Goal: Task Accomplishment & Management: Use online tool/utility

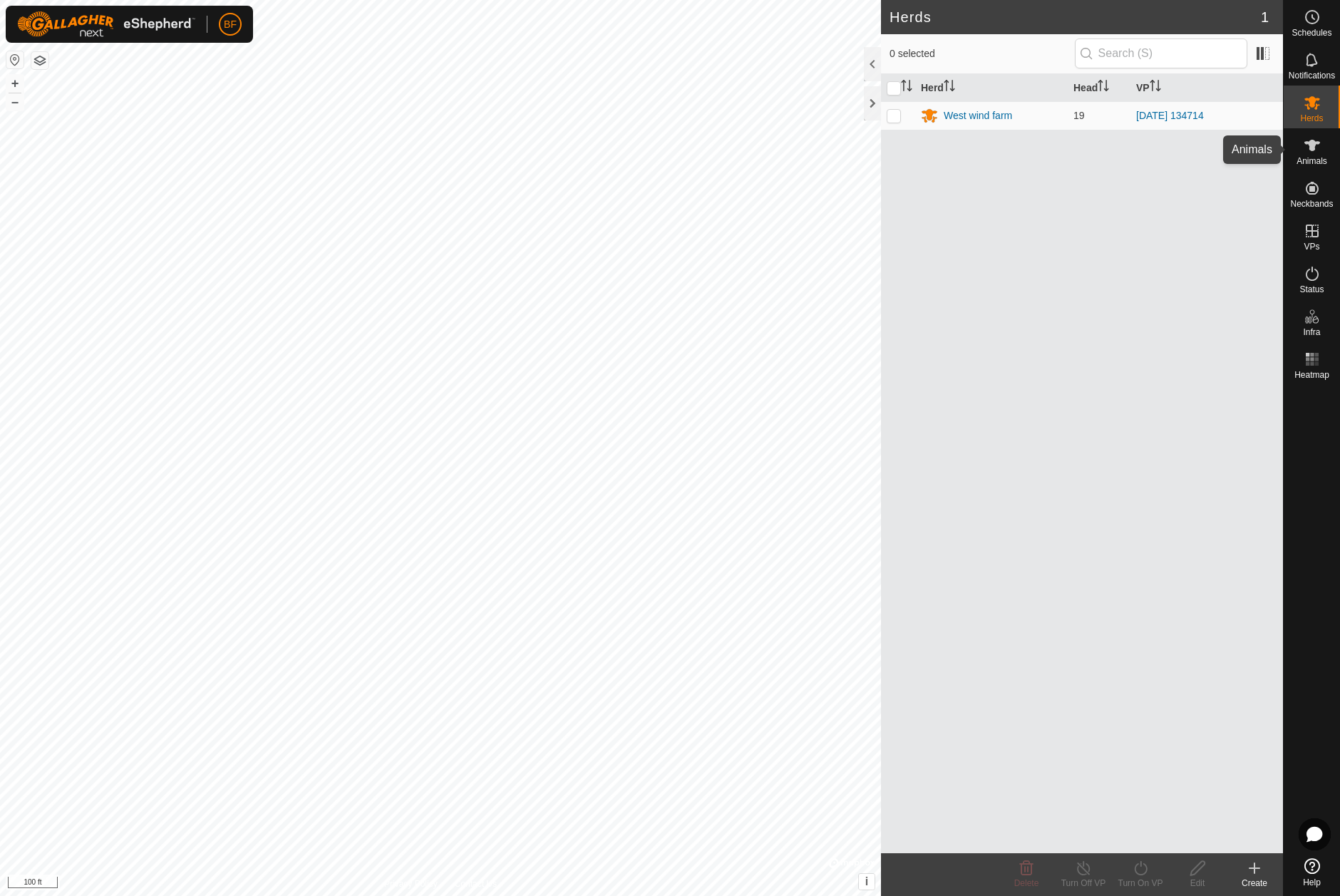
click at [1319, 139] on icon at bounding box center [1313, 145] width 17 height 17
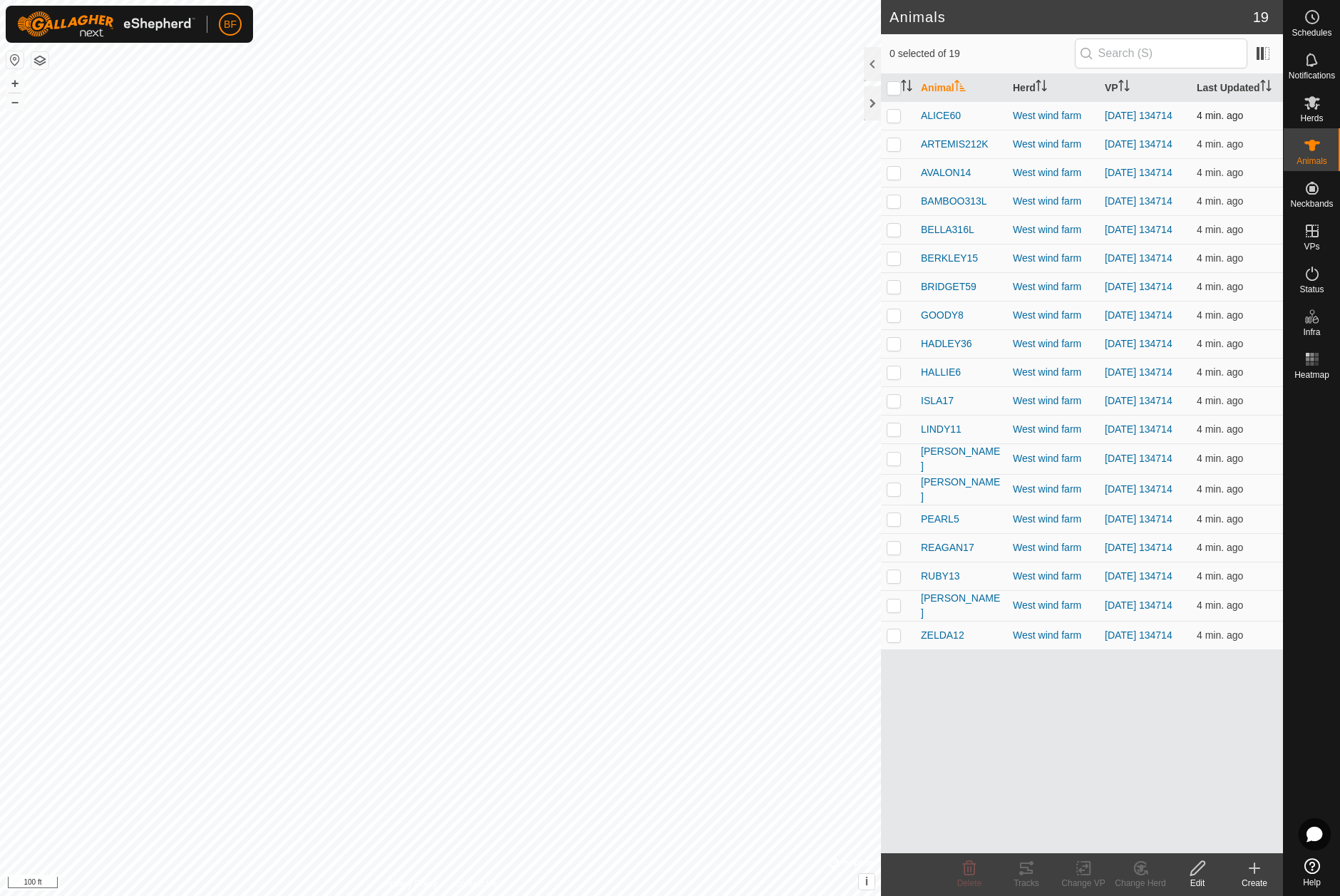
click at [895, 114] on p-checkbox at bounding box center [893, 115] width 14 height 12
click at [1022, 865] on icon at bounding box center [1027, 868] width 17 height 17
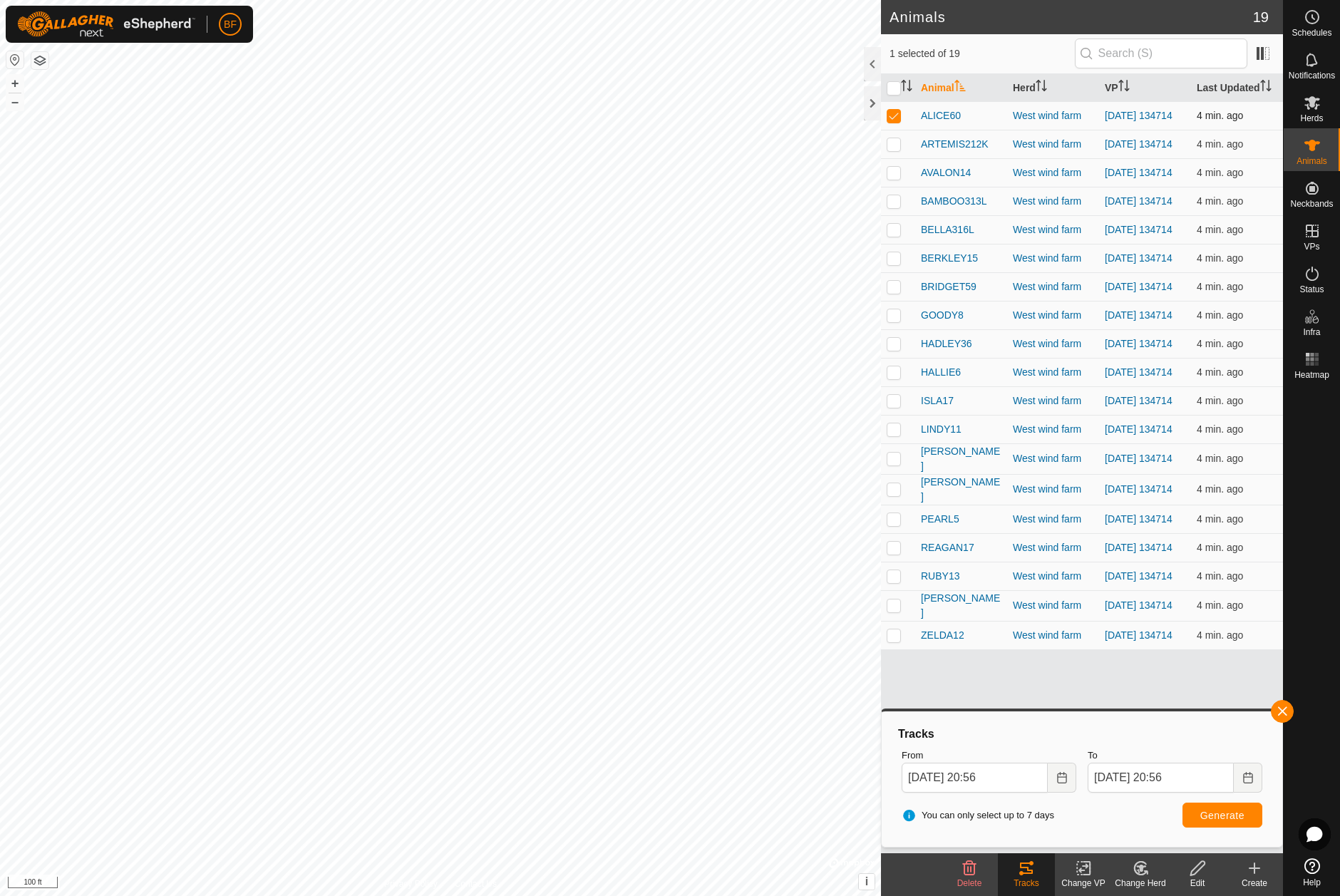
click at [897, 118] on p-checkbox at bounding box center [893, 115] width 14 height 12
checkbox input "false"
click at [891, 144] on p-checkbox at bounding box center [893, 144] width 14 height 12
click at [1282, 713] on span "button" at bounding box center [1282, 711] width 12 height 12
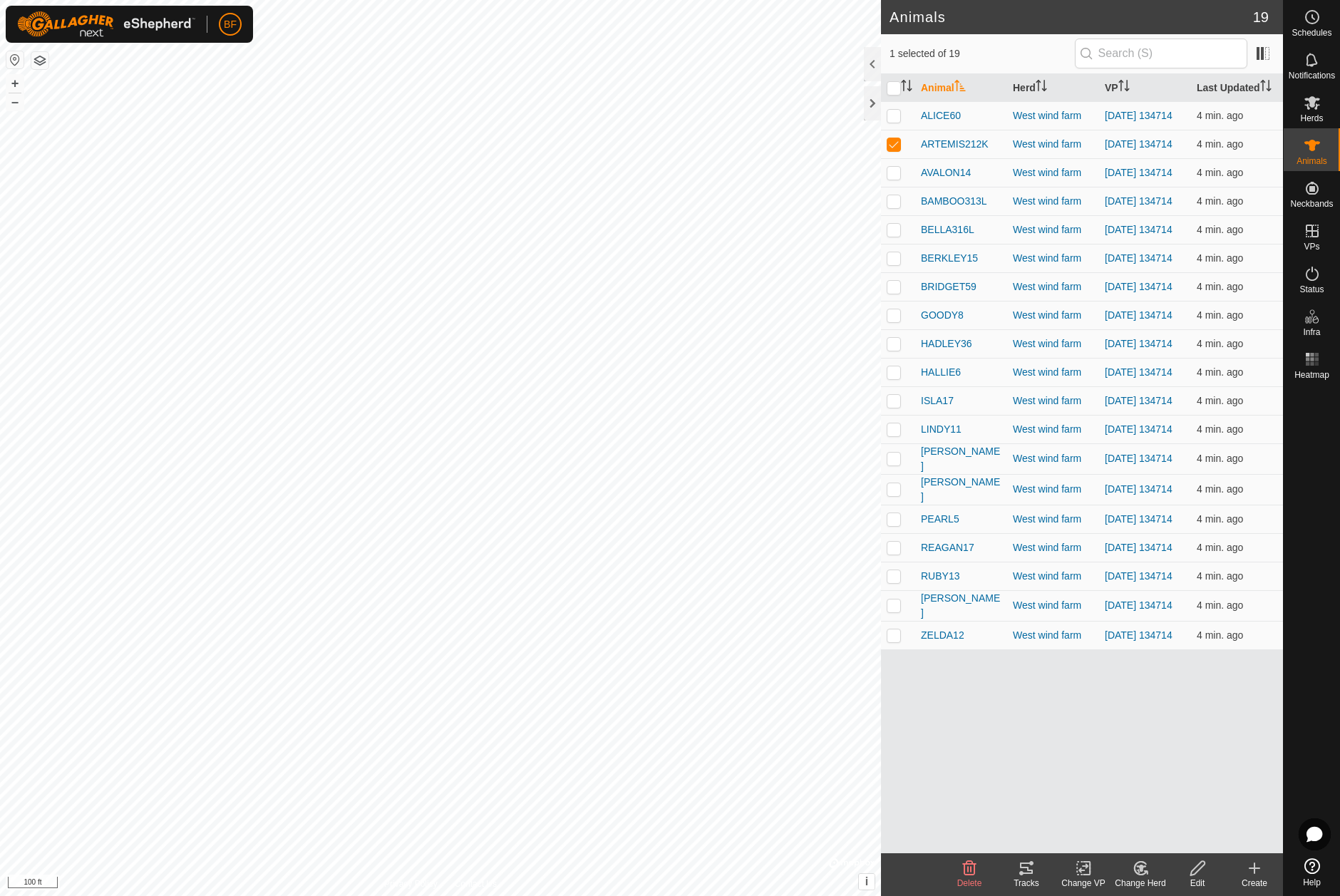
click at [1028, 870] on icon at bounding box center [1026, 868] width 13 height 12
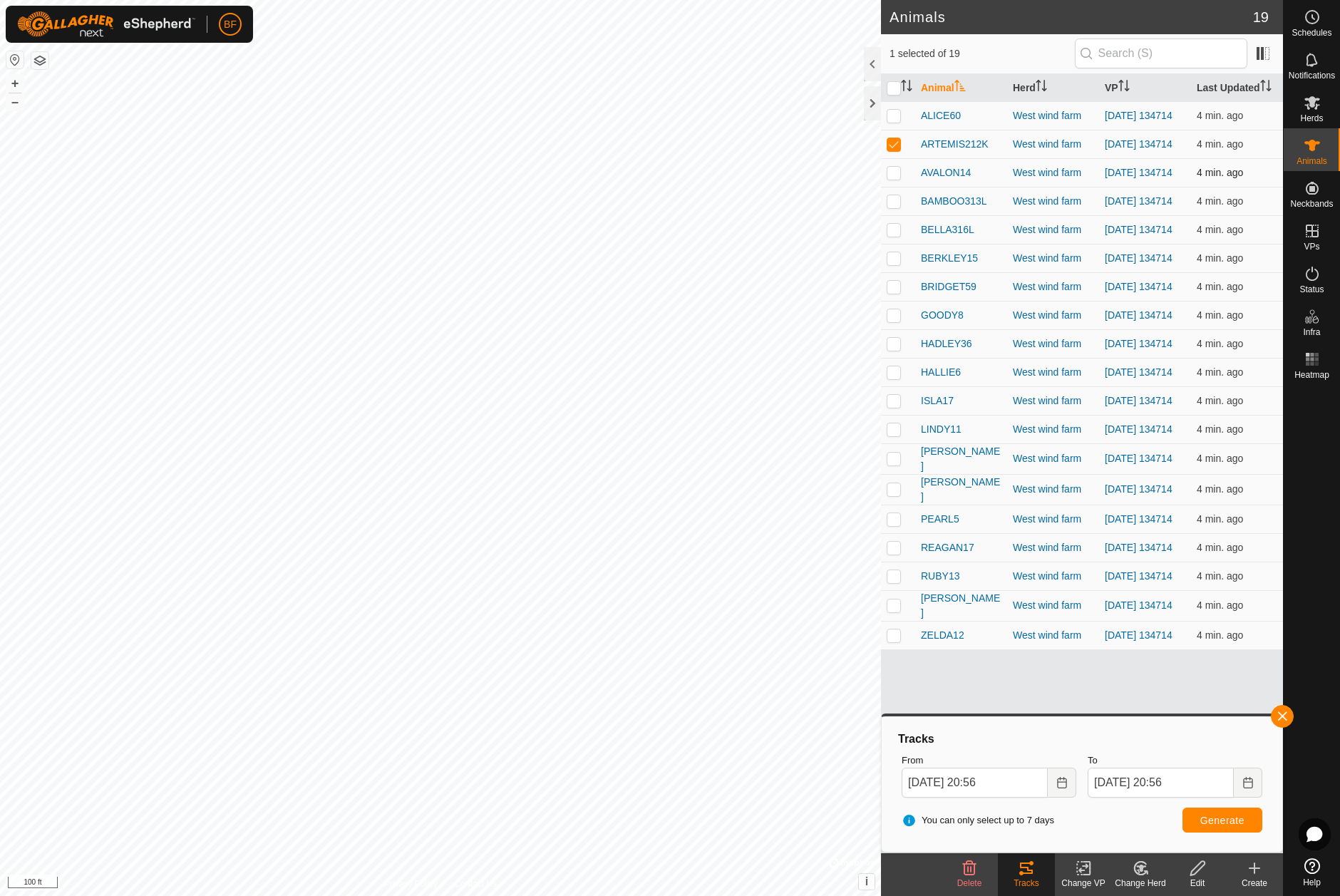
drag, startPoint x: 896, startPoint y: 149, endPoint x: 898, endPoint y: 164, distance: 15.1
click at [896, 149] on p-checkbox at bounding box center [893, 144] width 14 height 12
checkbox input "false"
click at [895, 178] on p-checkbox at bounding box center [893, 172] width 14 height 12
drag, startPoint x: 1283, startPoint y: 715, endPoint x: 1253, endPoint y: 726, distance: 32.0
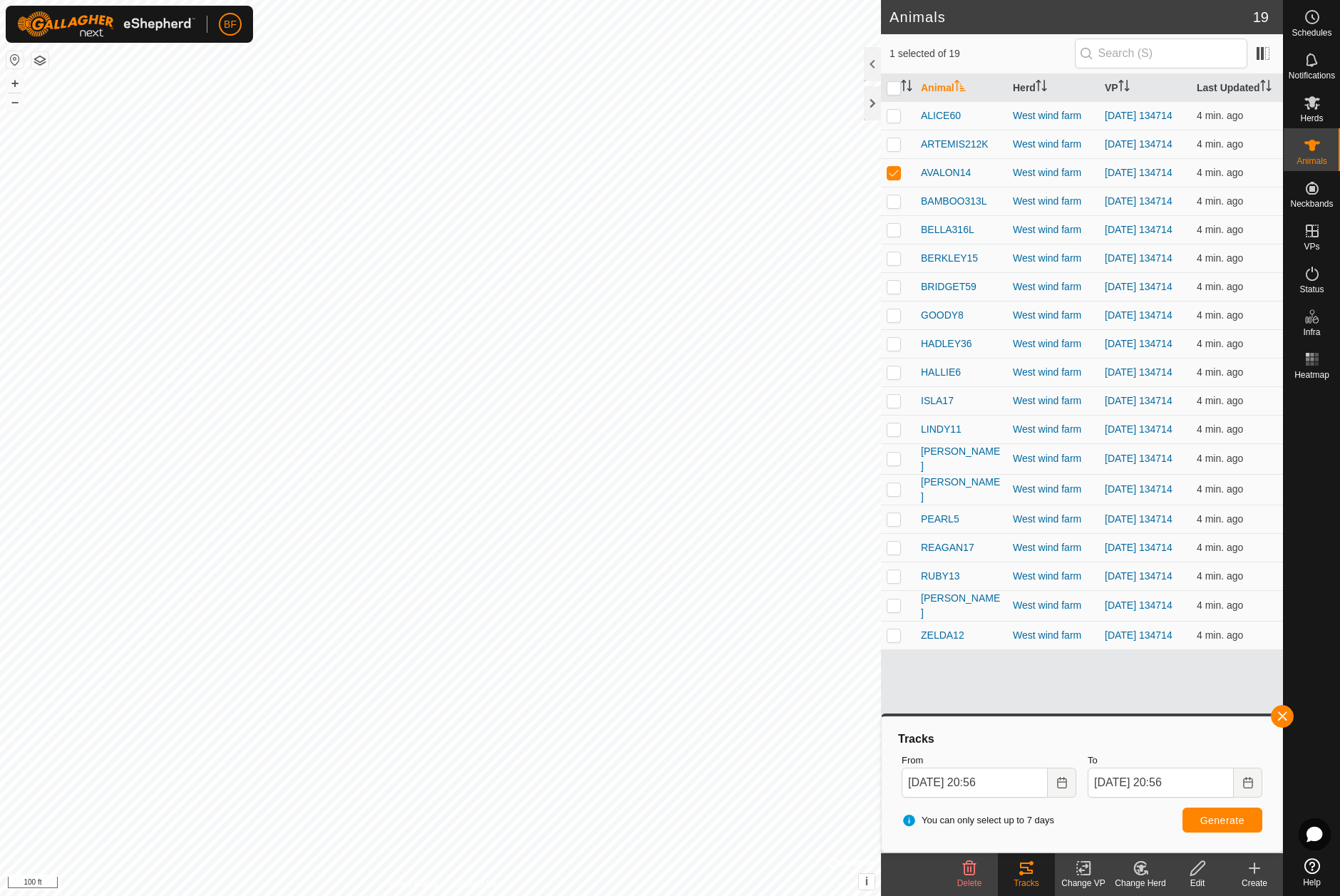
click at [1282, 716] on span "button" at bounding box center [1282, 716] width 12 height 12
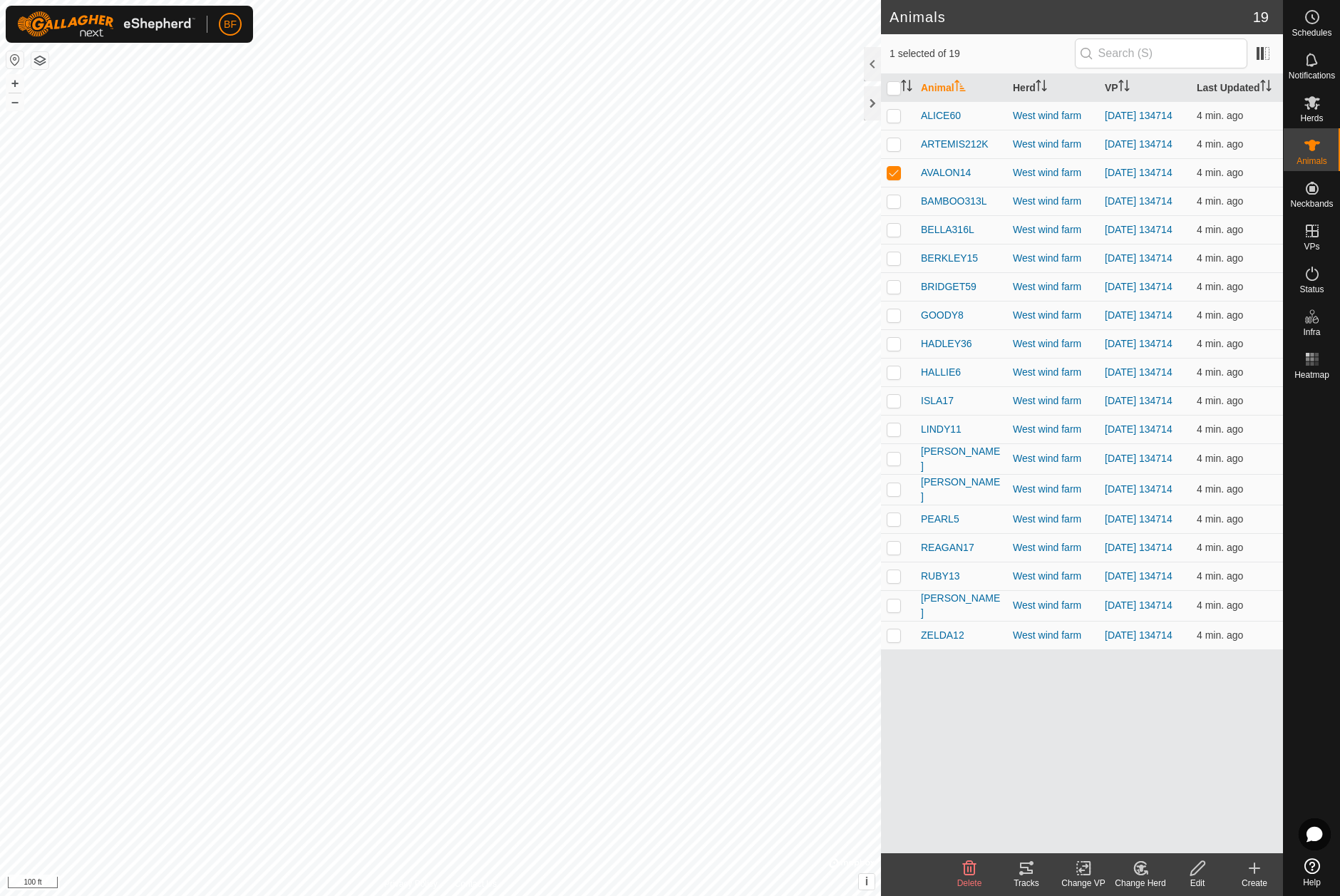
click at [1018, 864] on tracks-svg-icon at bounding box center [1026, 868] width 57 height 17
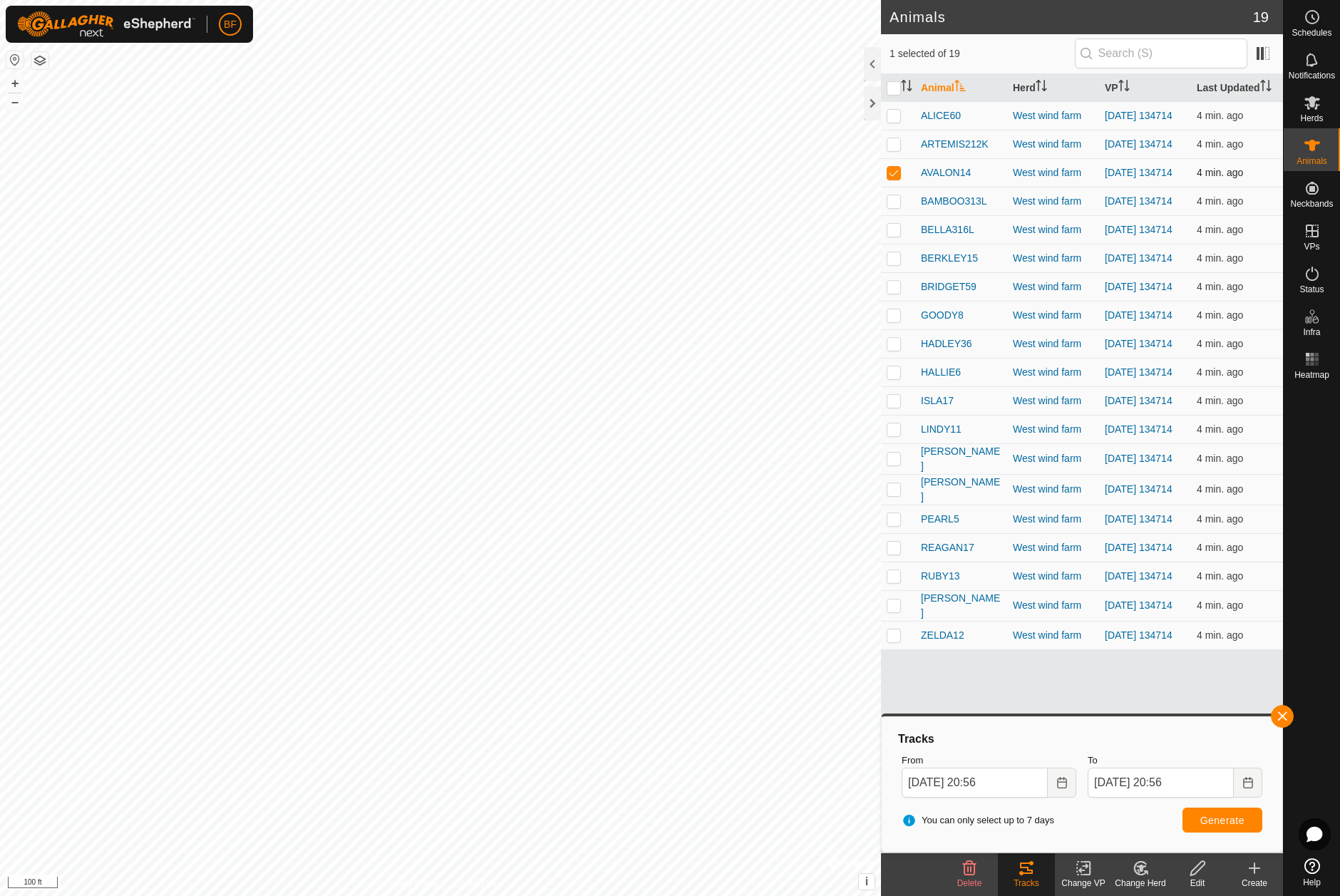
click at [898, 178] on p-checkbox at bounding box center [893, 172] width 14 height 12
checkbox input "false"
drag, startPoint x: 893, startPoint y: 212, endPoint x: 970, endPoint y: 269, distance: 95.8
click at [894, 207] on p-checkbox at bounding box center [893, 201] width 14 height 12
drag, startPoint x: 1285, startPoint y: 715, endPoint x: 1217, endPoint y: 764, distance: 83.8
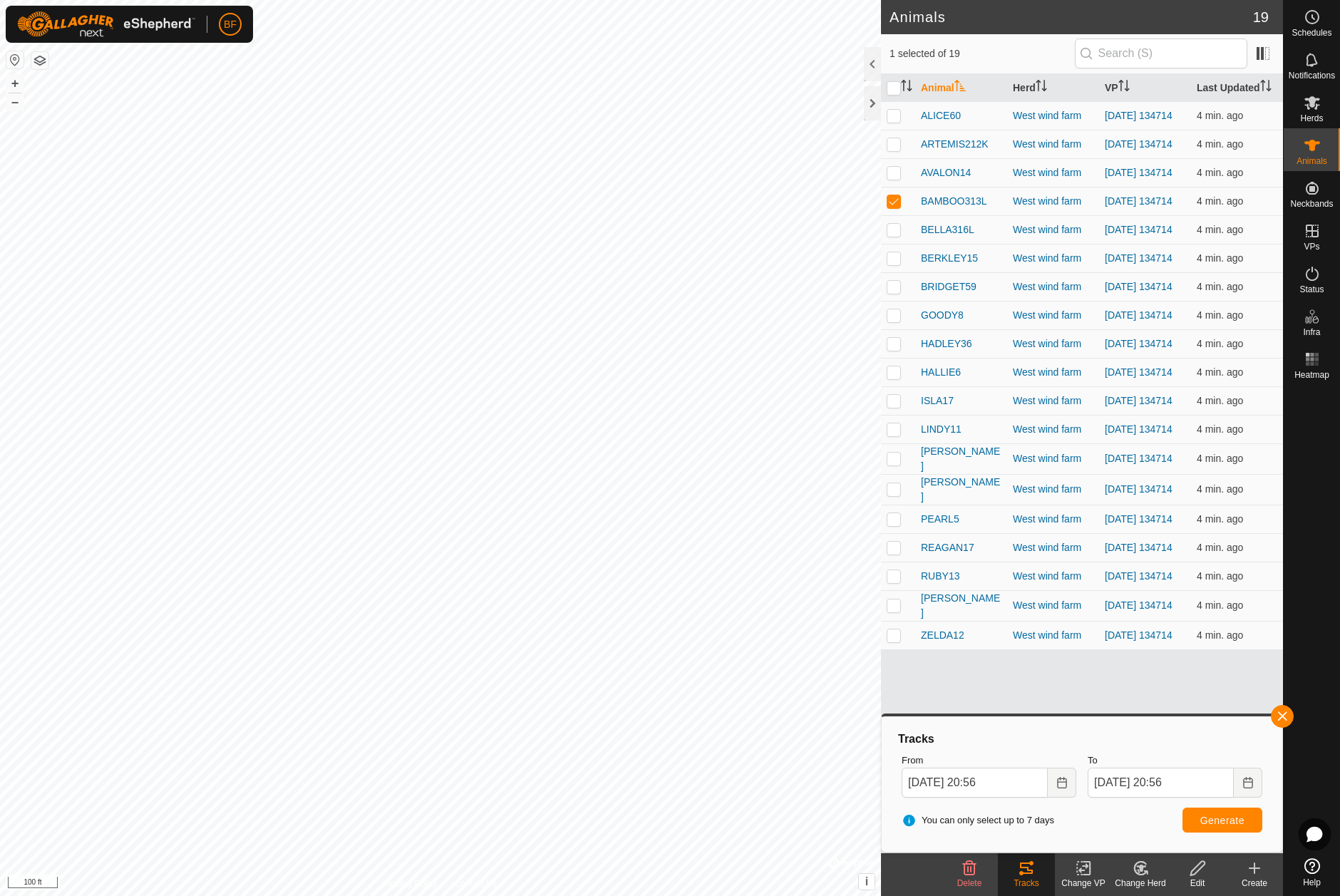
click at [1285, 716] on button "button" at bounding box center [1282, 716] width 23 height 23
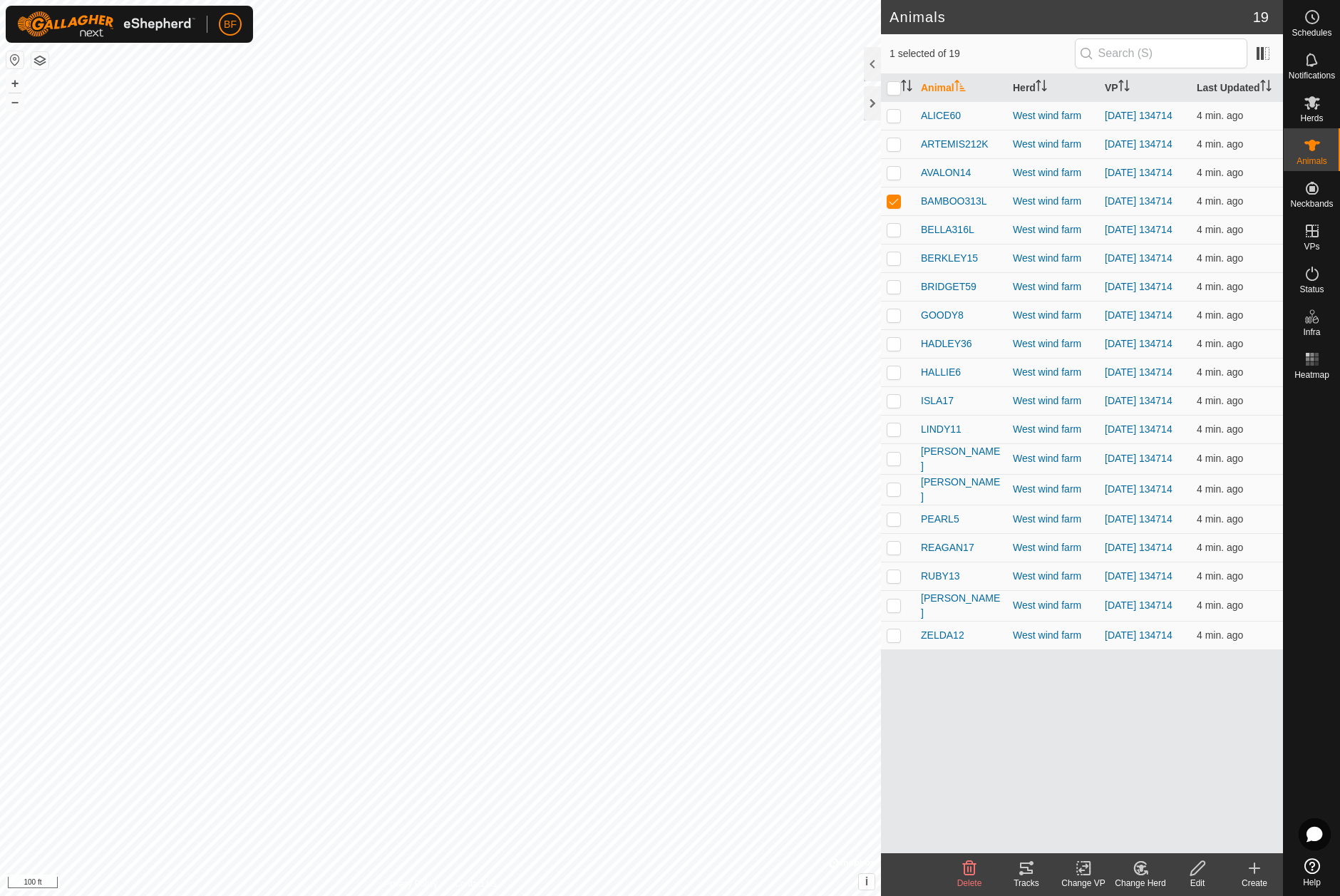
click at [1030, 875] on icon at bounding box center [1027, 868] width 17 height 17
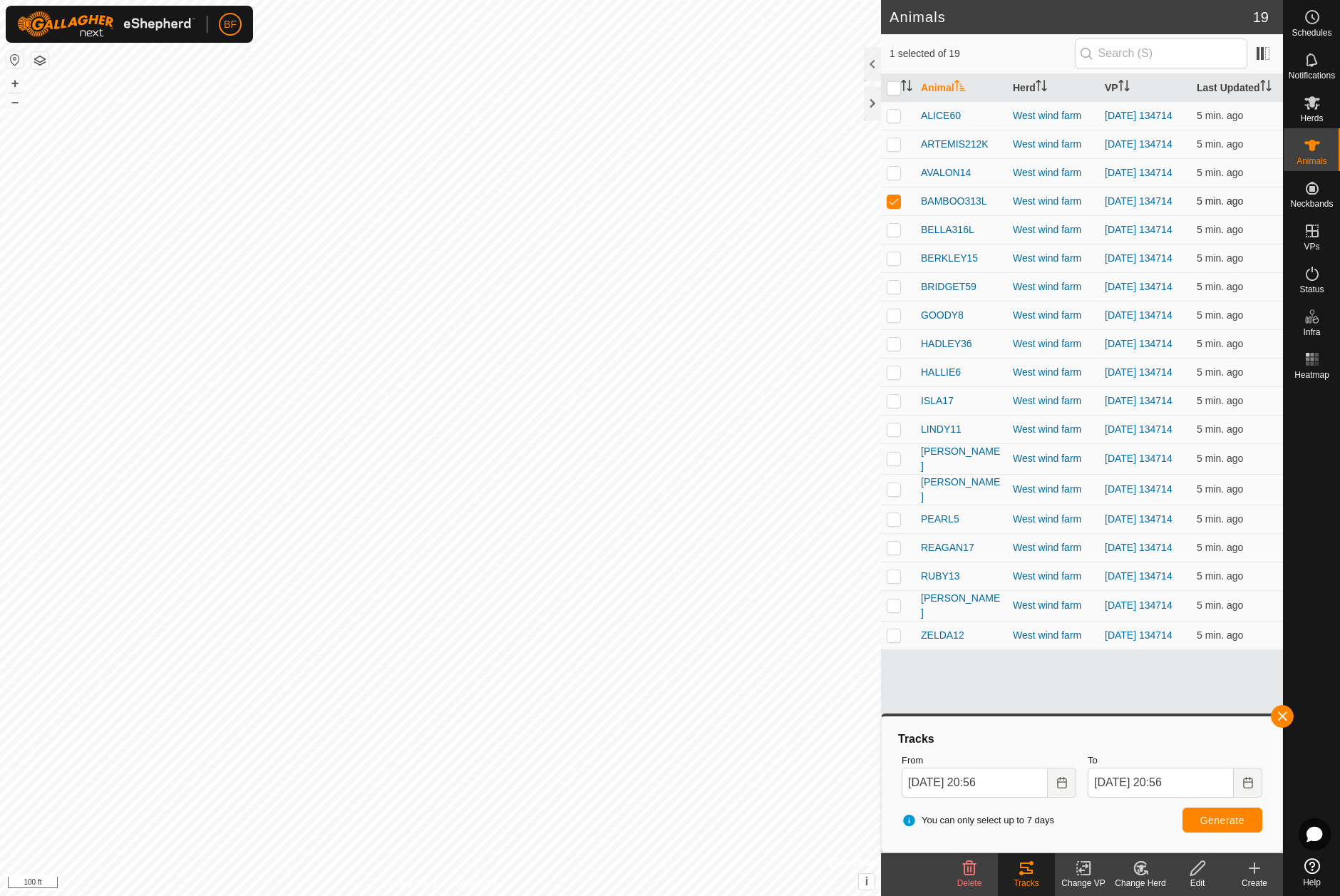
click at [896, 207] on p-checkbox at bounding box center [893, 201] width 14 height 12
checkbox input "false"
click at [897, 235] on p-checkbox at bounding box center [893, 230] width 14 height 12
click at [1286, 714] on button "button" at bounding box center [1282, 716] width 23 height 23
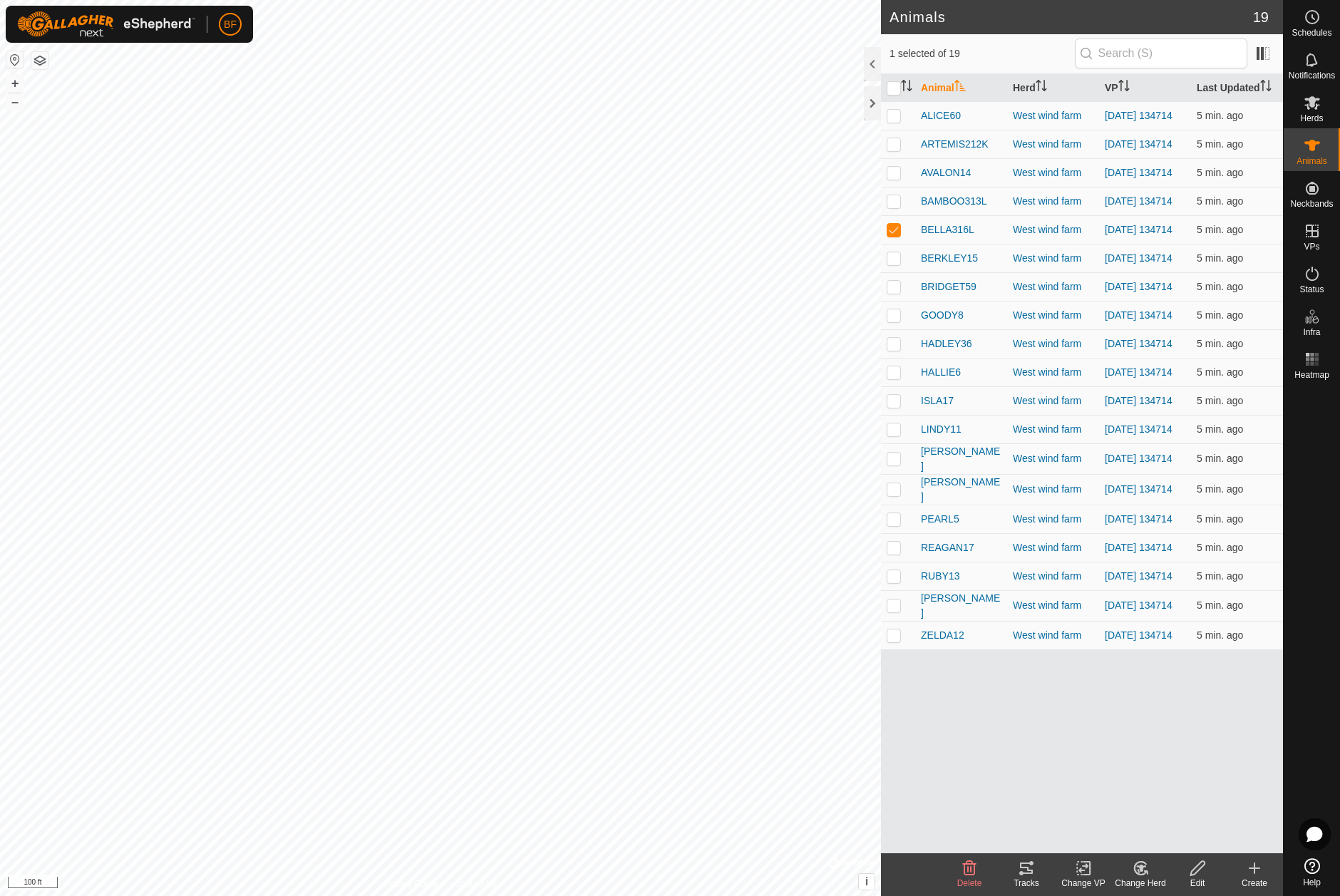
click at [1020, 870] on icon at bounding box center [1027, 868] width 17 height 17
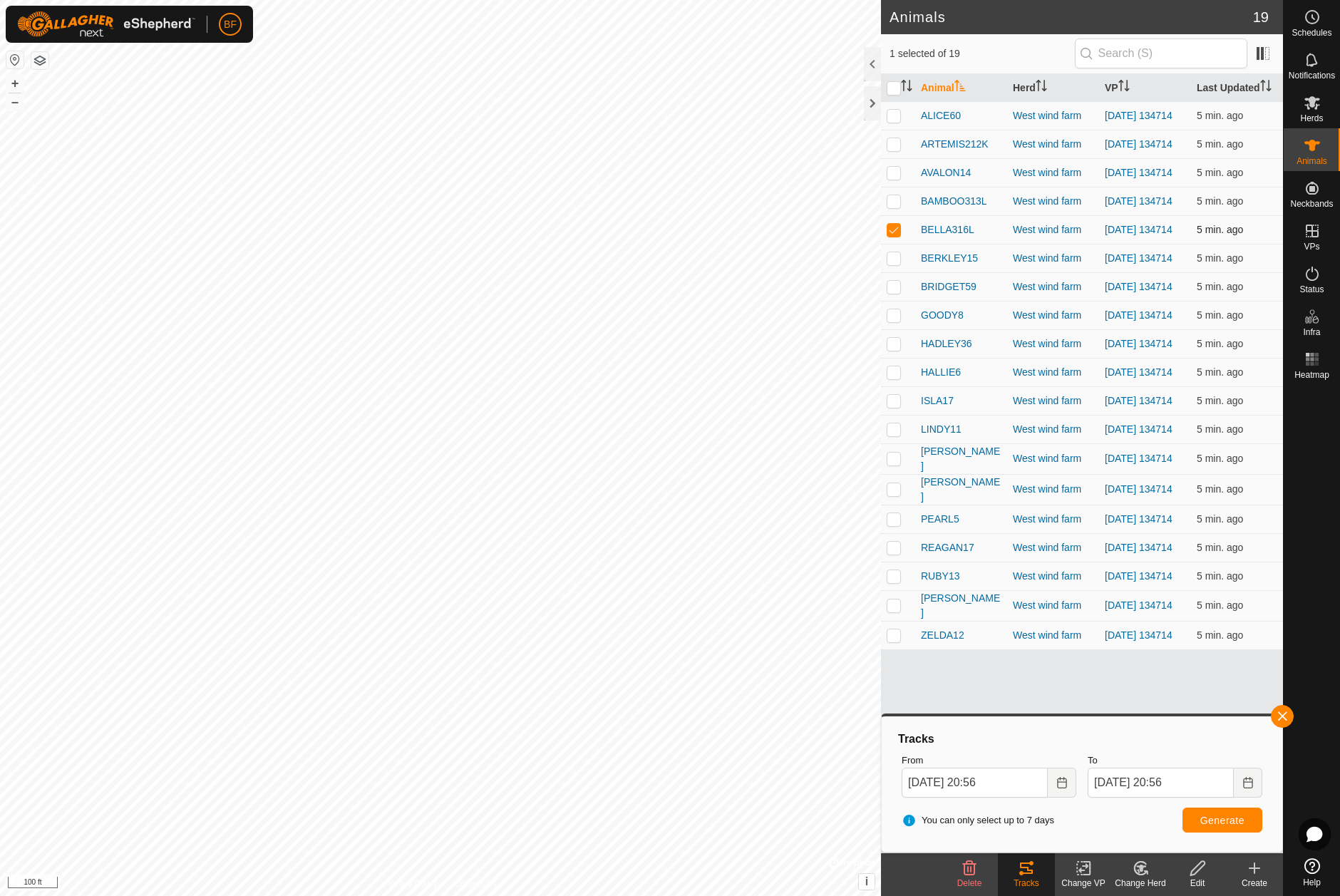
click at [895, 235] on p-checkbox at bounding box center [893, 230] width 14 height 12
checkbox input "false"
drag, startPoint x: 893, startPoint y: 270, endPoint x: 901, endPoint y: 273, distance: 8.5
click at [894, 264] on p-checkbox at bounding box center [893, 258] width 14 height 12
click at [1282, 712] on button "button" at bounding box center [1282, 716] width 23 height 23
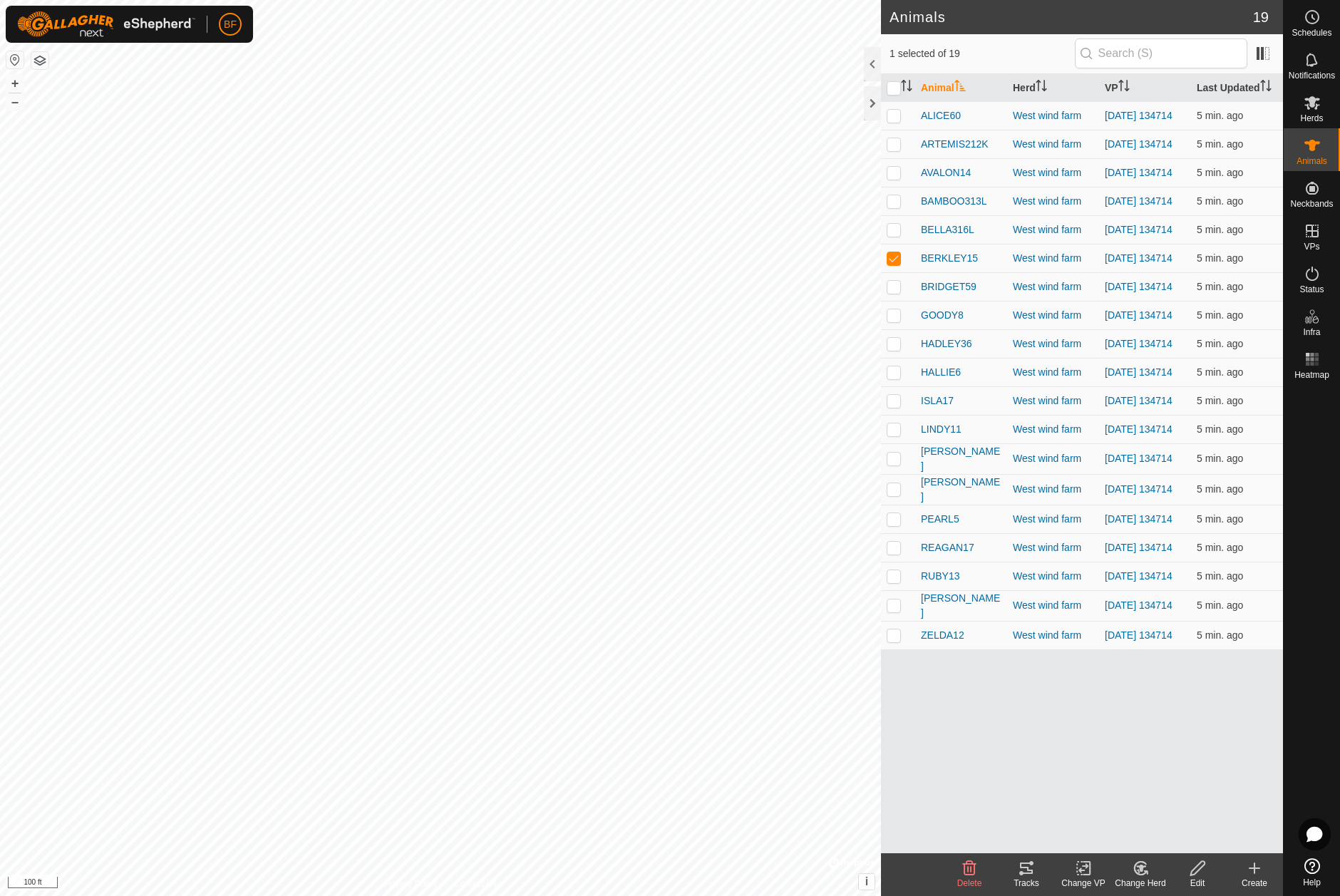
click at [1028, 874] on icon at bounding box center [1026, 868] width 13 height 12
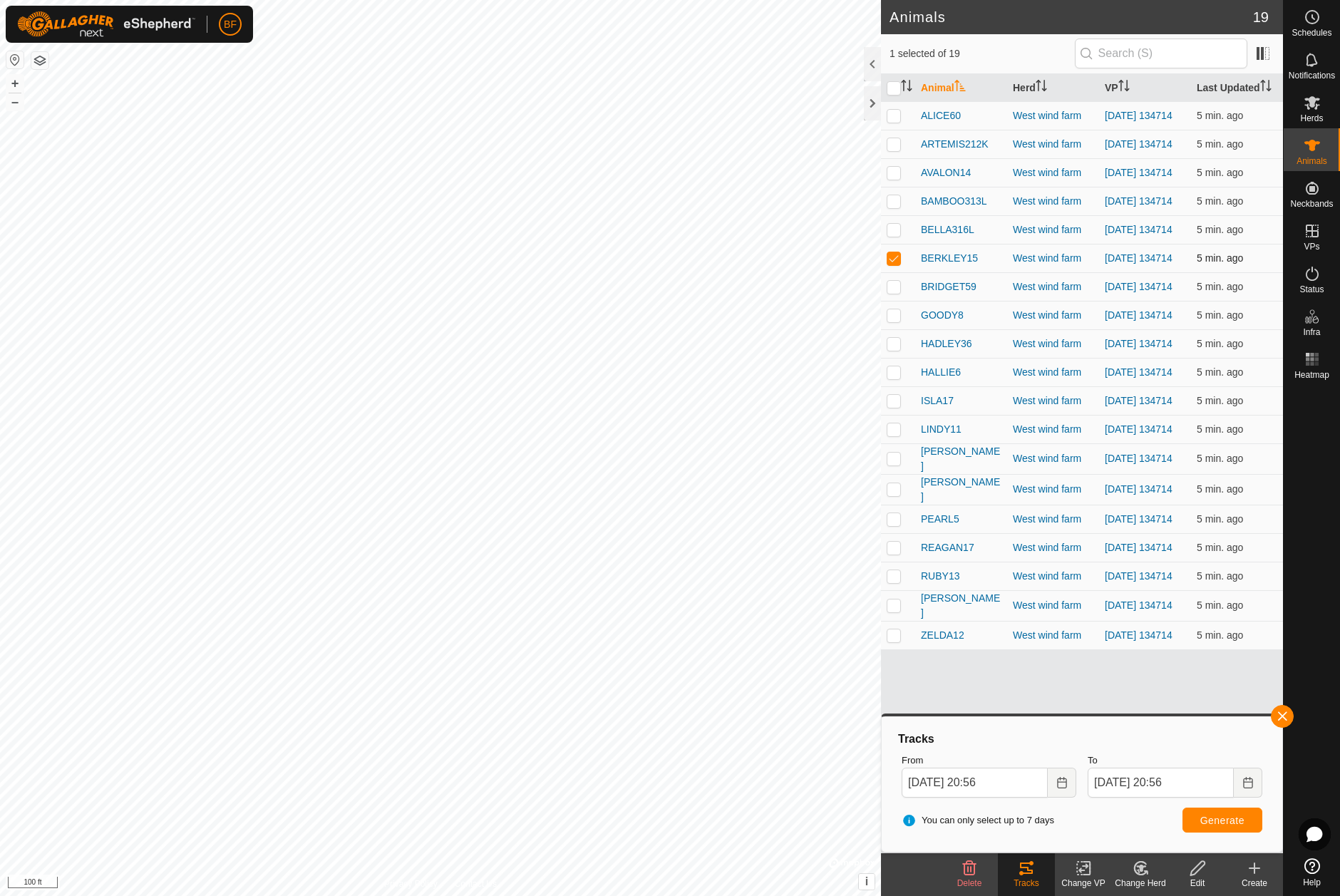
click at [889, 264] on p-checkbox at bounding box center [893, 258] width 14 height 12
checkbox input "false"
drag, startPoint x: 896, startPoint y: 301, endPoint x: 933, endPoint y: 338, distance: 52.3
click at [898, 293] on p-checkbox at bounding box center [893, 287] width 14 height 12
click at [1283, 718] on button "button" at bounding box center [1282, 716] width 23 height 23
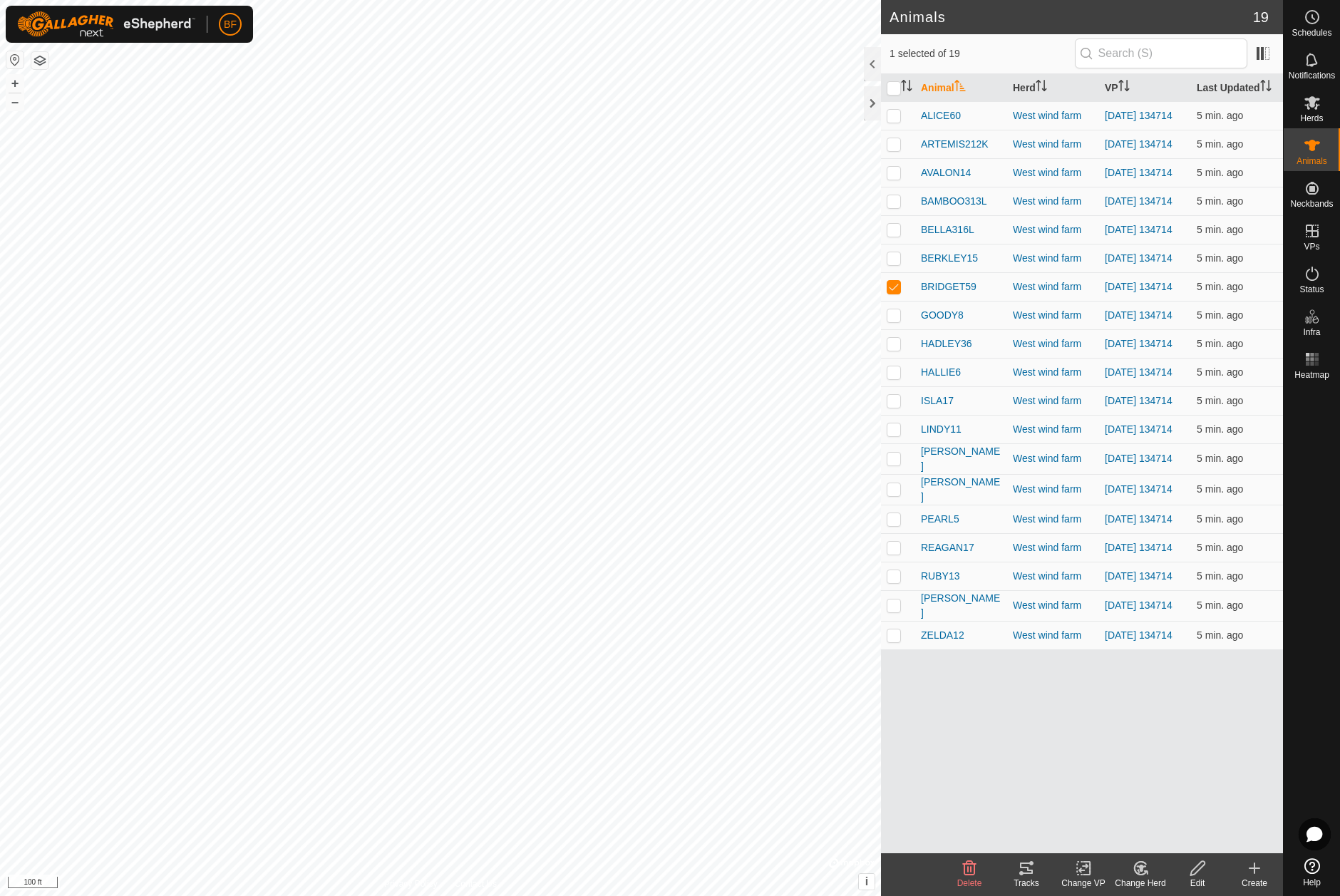
click at [1022, 886] on div "Tracks" at bounding box center [1026, 883] width 57 height 13
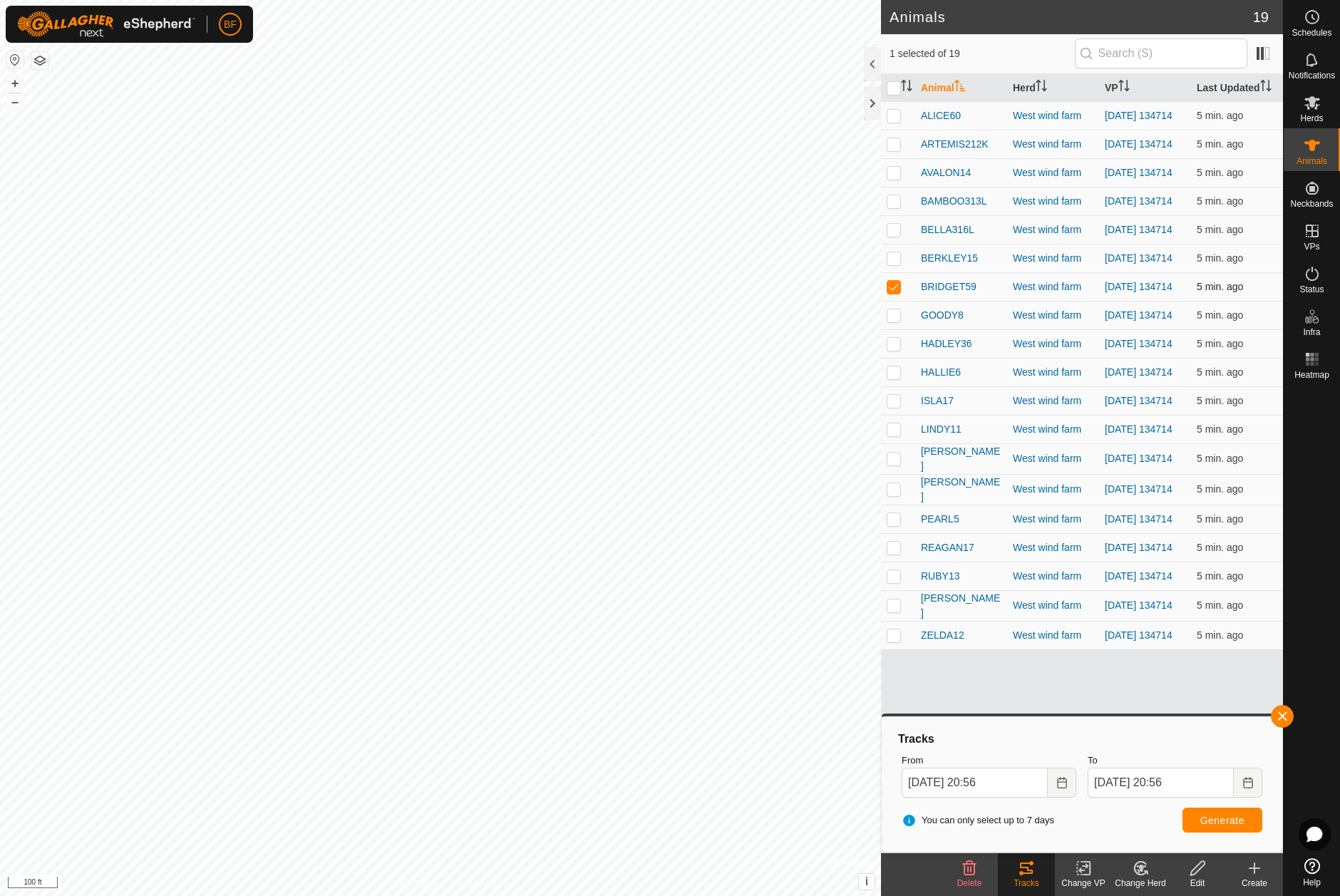
drag, startPoint x: 893, startPoint y: 297, endPoint x: 893, endPoint y: 312, distance: 15.0
click at [893, 293] on p-checkbox at bounding box center [893, 287] width 14 height 12
checkbox input "false"
drag, startPoint x: 894, startPoint y: 325, endPoint x: 985, endPoint y: 382, distance: 107.4
click at [898, 320] on p-checkbox at bounding box center [893, 315] width 14 height 12
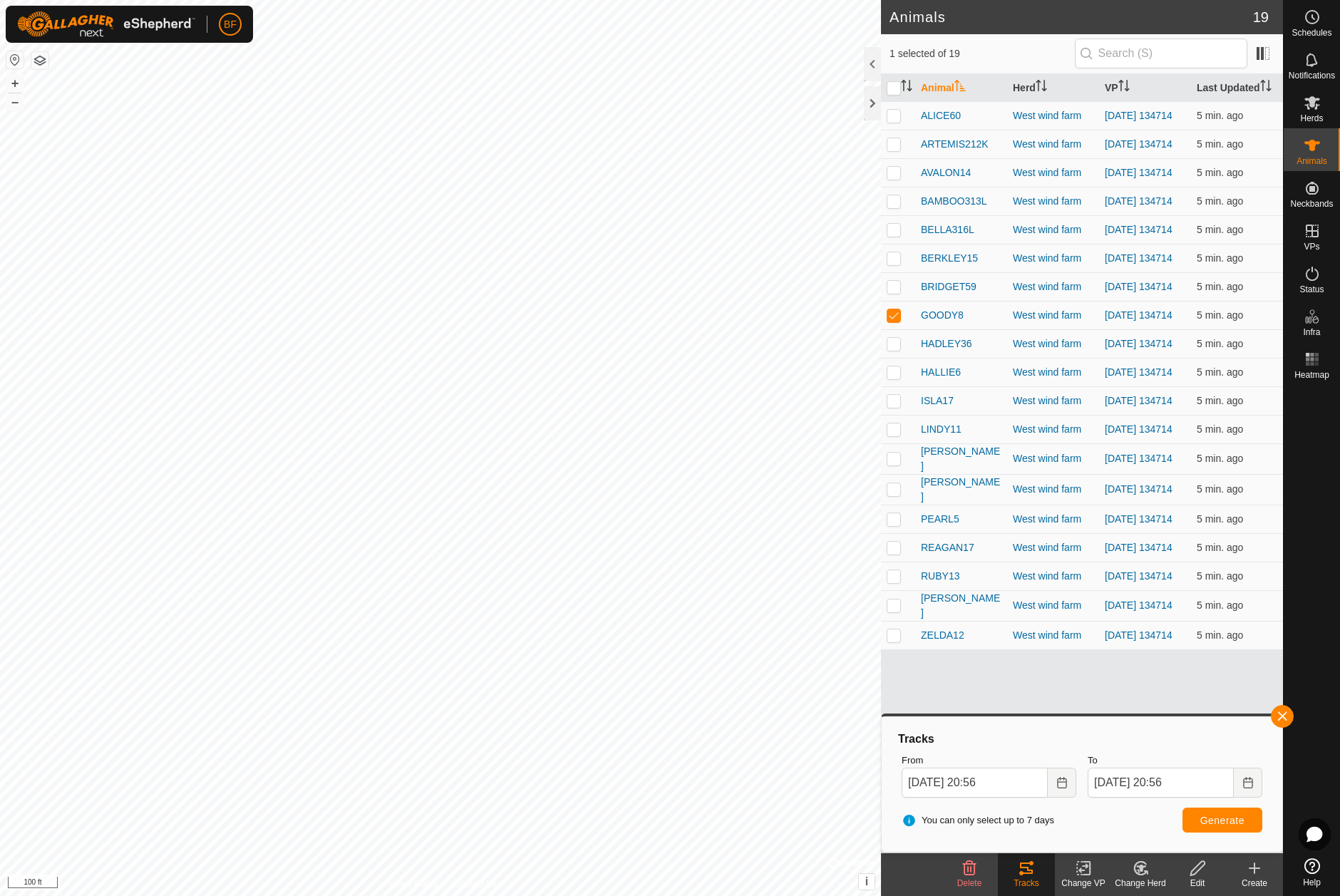
drag, startPoint x: 1286, startPoint y: 713, endPoint x: 1251, endPoint y: 720, distance: 35.7
click at [1285, 714] on button "button" at bounding box center [1282, 716] width 23 height 23
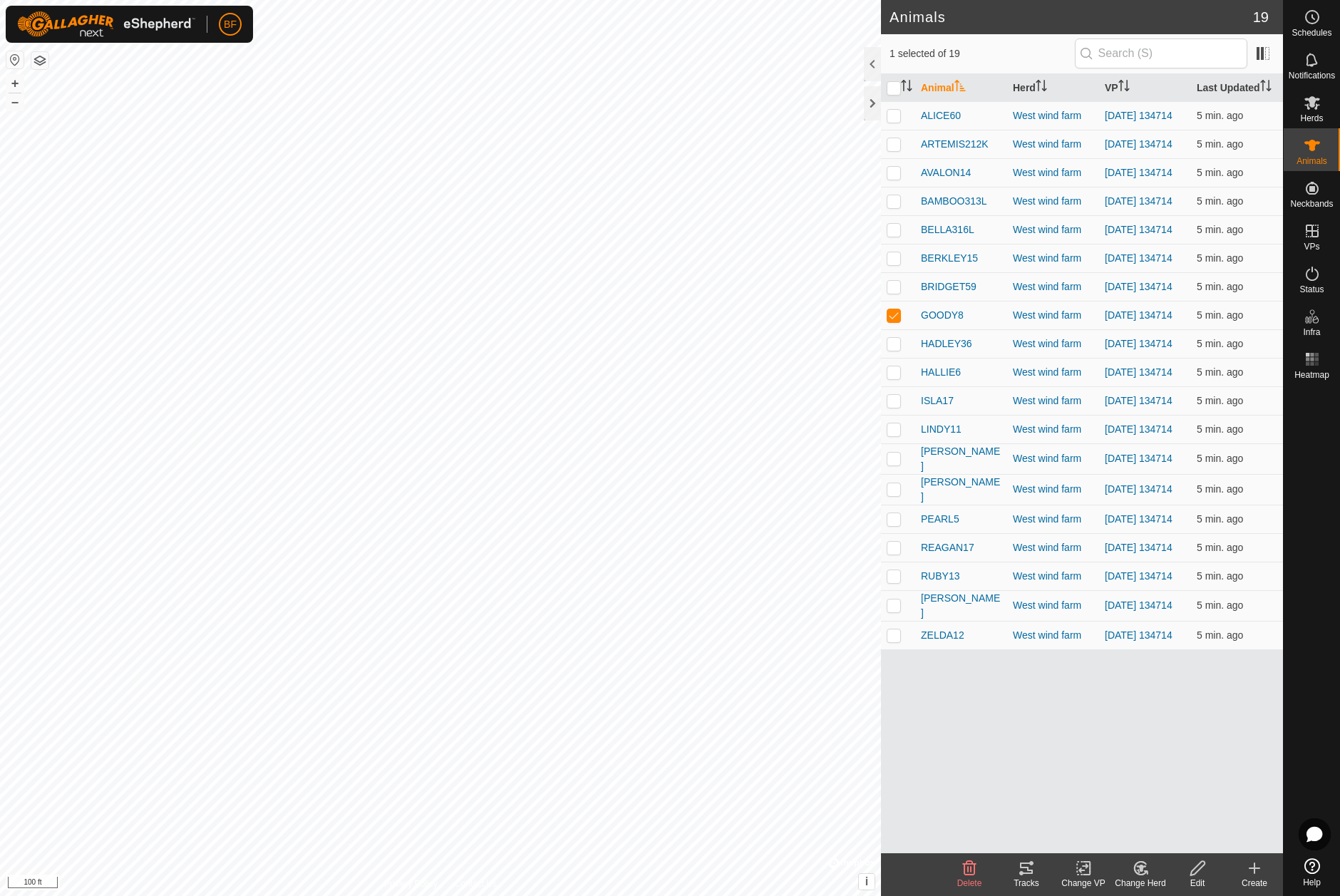
click at [1027, 876] on icon at bounding box center [1027, 868] width 17 height 17
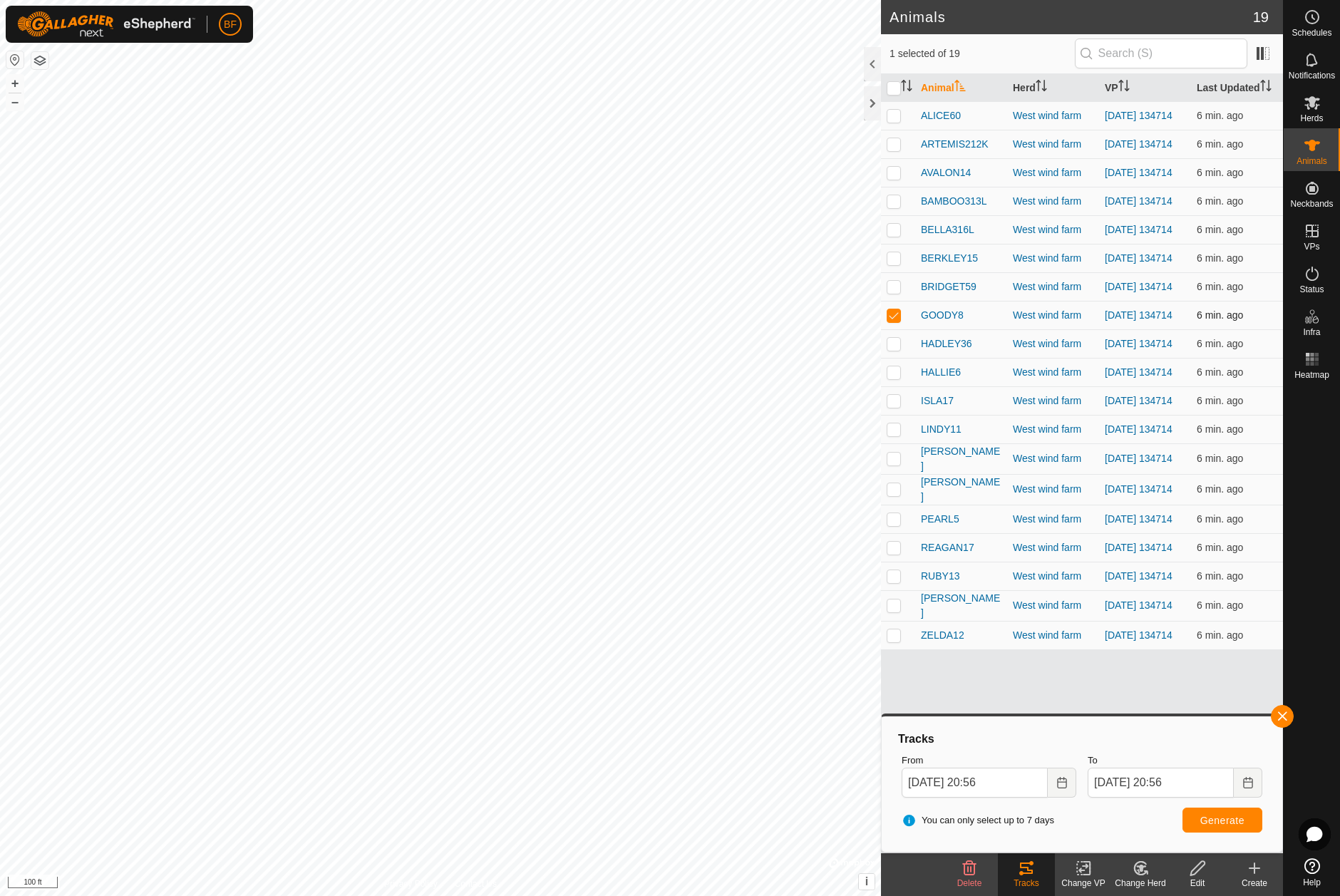
click at [892, 320] on p-checkbox at bounding box center [893, 315] width 14 height 12
checkbox input "false"
drag, startPoint x: 894, startPoint y: 364, endPoint x: 922, endPoint y: 372, distance: 29.1
click at [894, 349] on p-checkbox at bounding box center [893, 344] width 14 height 12
click at [1287, 712] on button "button" at bounding box center [1282, 716] width 23 height 23
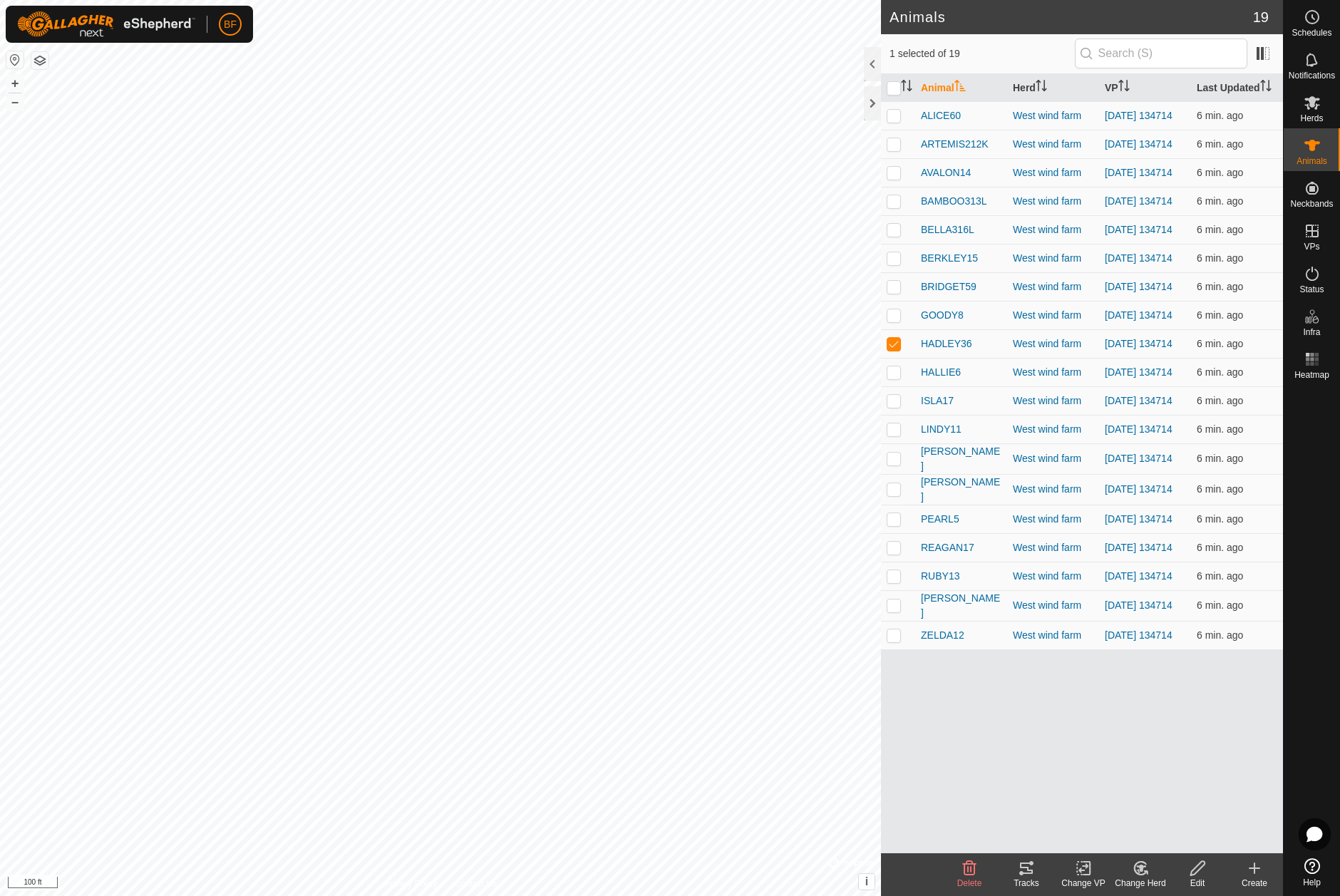
click at [1036, 875] on tracks-svg-icon at bounding box center [1026, 868] width 57 height 17
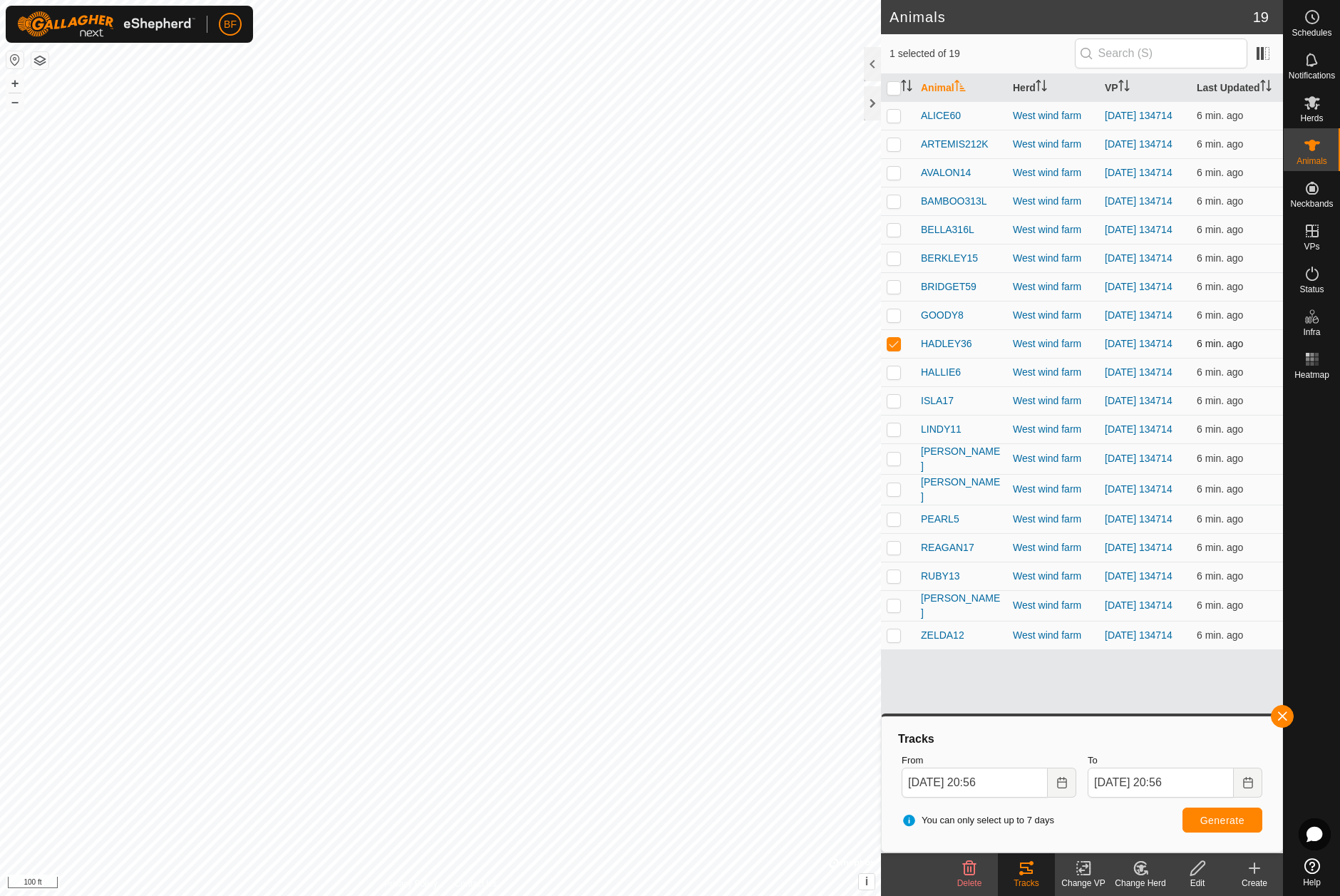
click at [894, 349] on p-checkbox at bounding box center [893, 344] width 14 height 12
checkbox input "false"
drag, startPoint x: 893, startPoint y: 392, endPoint x: 924, endPoint y: 405, distance: 33.6
click at [892, 378] on p-checkbox at bounding box center [893, 372] width 14 height 12
drag, startPoint x: 1281, startPoint y: 716, endPoint x: 1222, endPoint y: 748, distance: 67.1
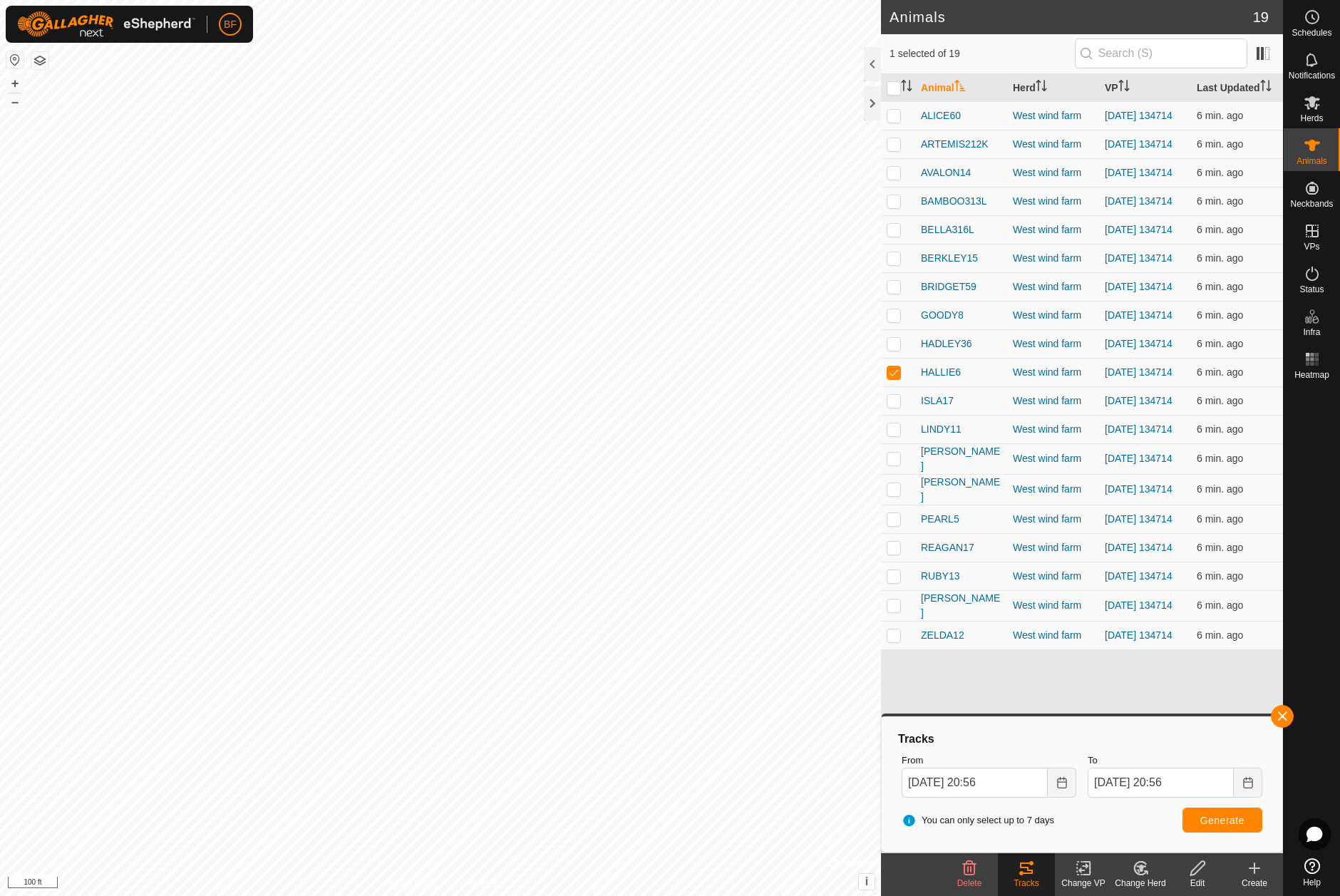
click at [1278, 719] on span "button" at bounding box center [1282, 716] width 12 height 12
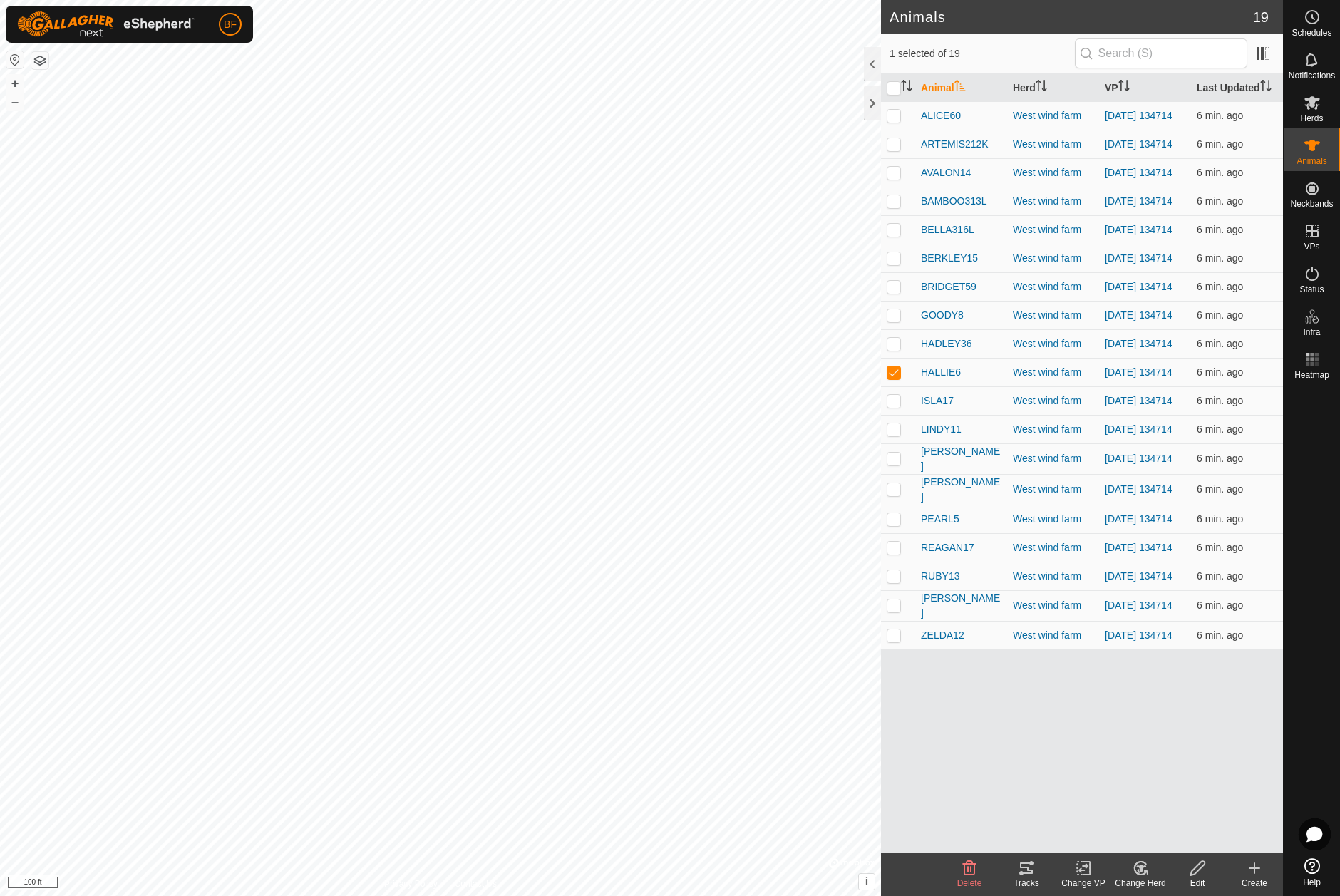
click at [1036, 867] on tracks-svg-icon at bounding box center [1026, 868] width 57 height 17
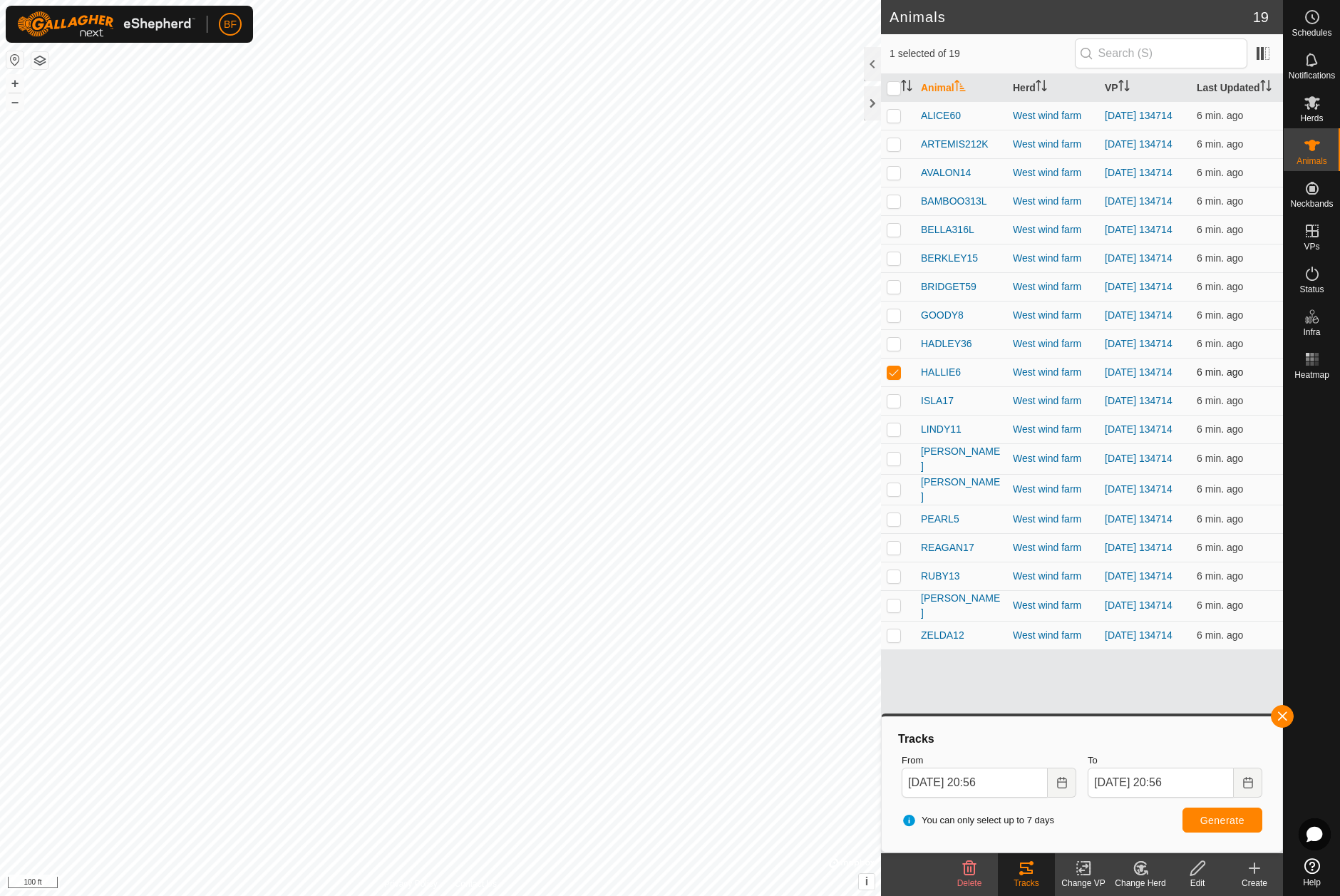
drag, startPoint x: 896, startPoint y: 388, endPoint x: 896, endPoint y: 399, distance: 11.0
click at [896, 378] on p-checkbox at bounding box center [893, 372] width 14 height 12
checkbox input "false"
drag, startPoint x: 897, startPoint y: 422, endPoint x: 979, endPoint y: 455, distance: 88.4
click at [897, 406] on p-checkbox at bounding box center [893, 400] width 14 height 12
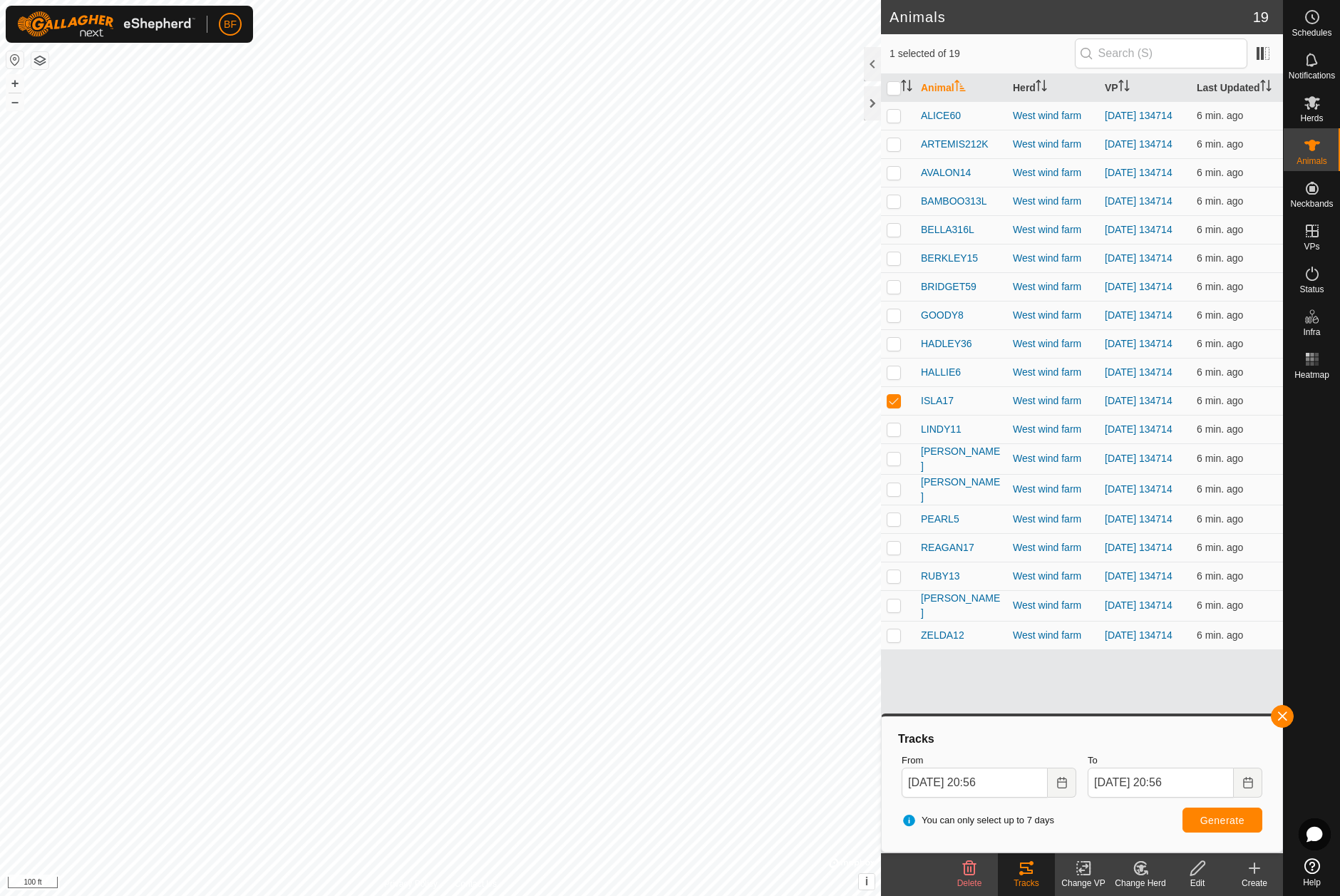
drag, startPoint x: 1285, startPoint y: 713, endPoint x: 1233, endPoint y: 747, distance: 62.1
click at [1285, 714] on button "button" at bounding box center [1282, 716] width 23 height 23
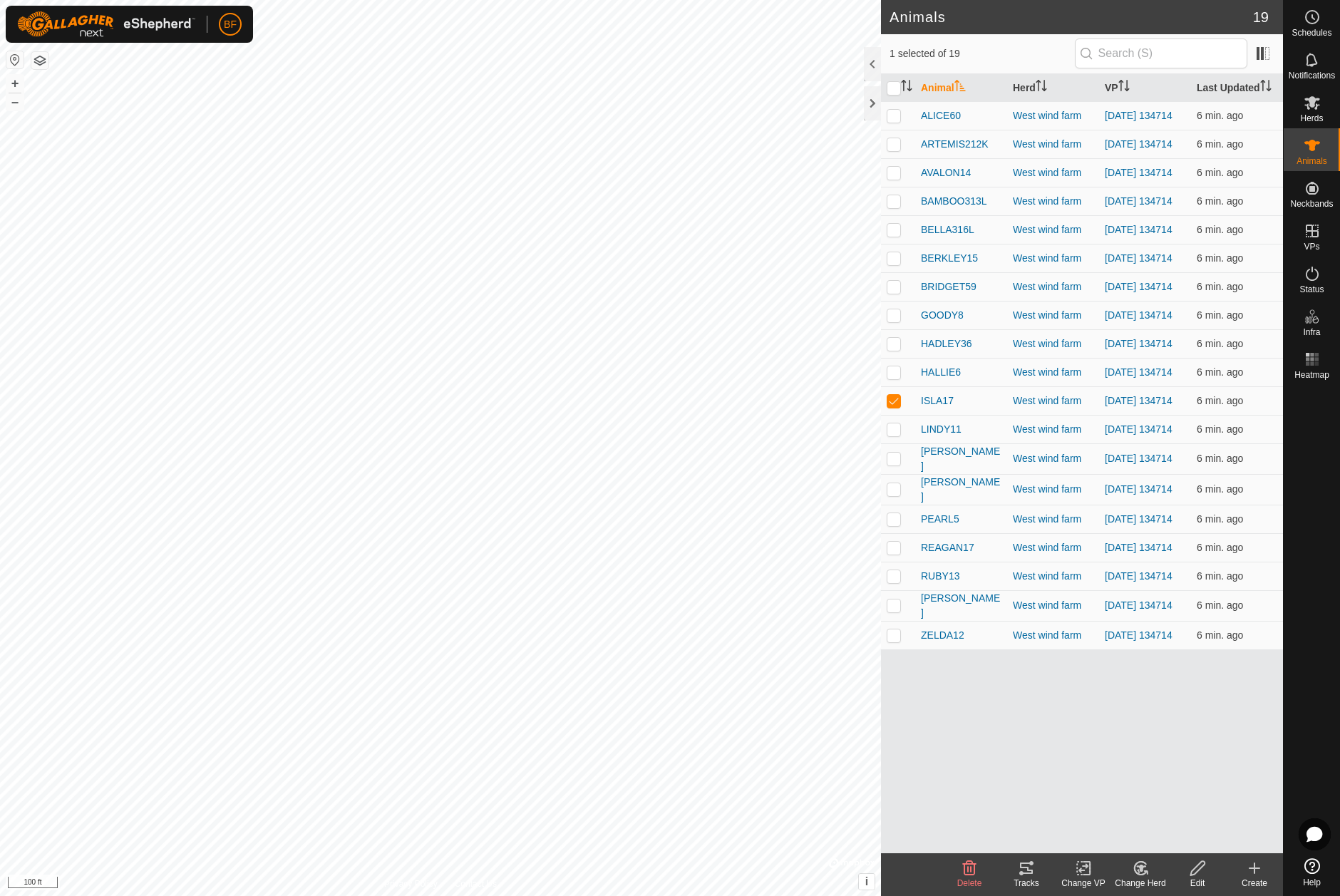
click at [1030, 873] on icon at bounding box center [1026, 868] width 13 height 12
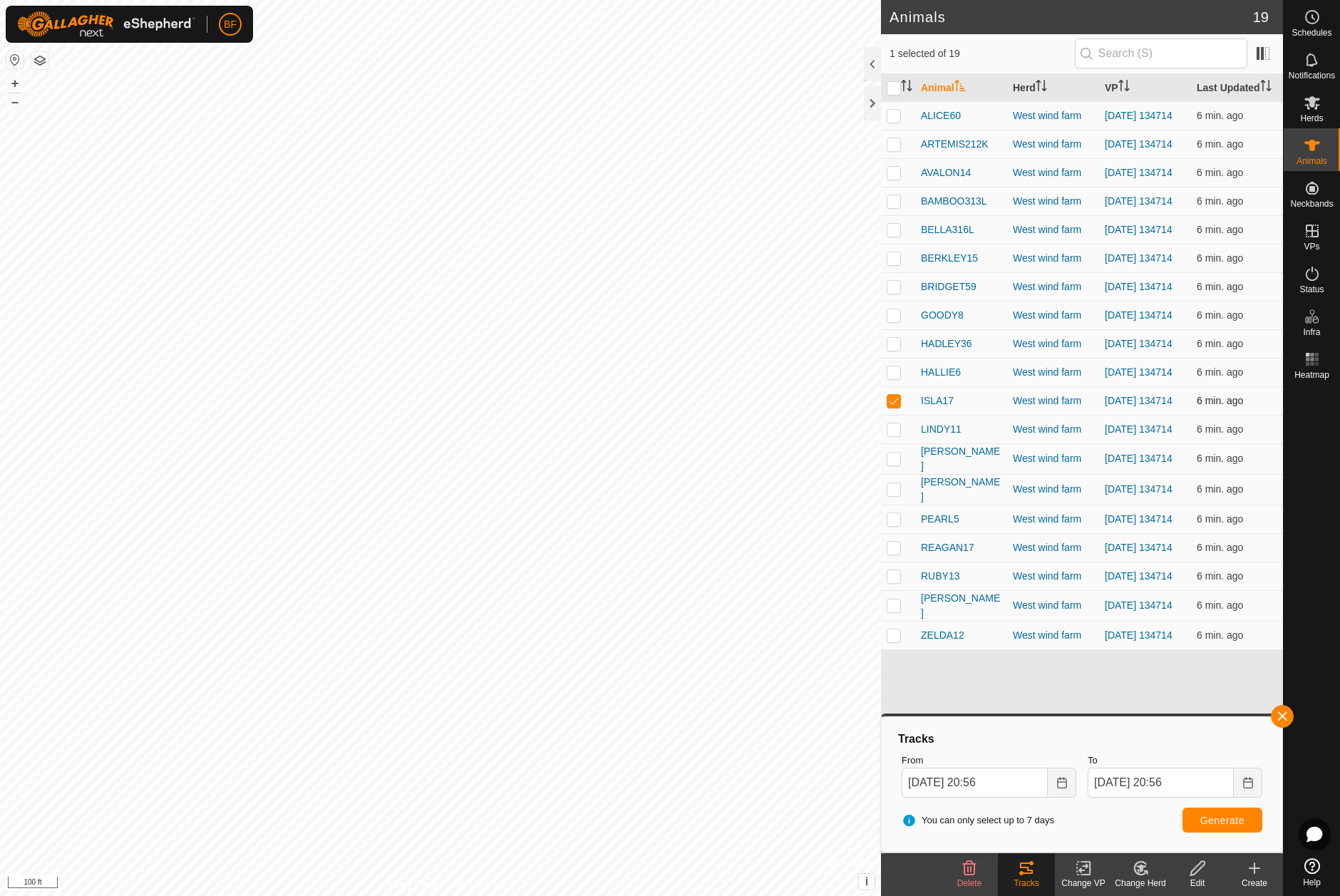
click at [893, 406] on p-checkbox at bounding box center [893, 400] width 14 height 12
checkbox input "false"
click at [894, 435] on p-checkbox at bounding box center [893, 429] width 14 height 12
drag, startPoint x: 1287, startPoint y: 710, endPoint x: 1236, endPoint y: 735, distance: 56.8
click at [1286, 710] on button "button" at bounding box center [1282, 716] width 23 height 23
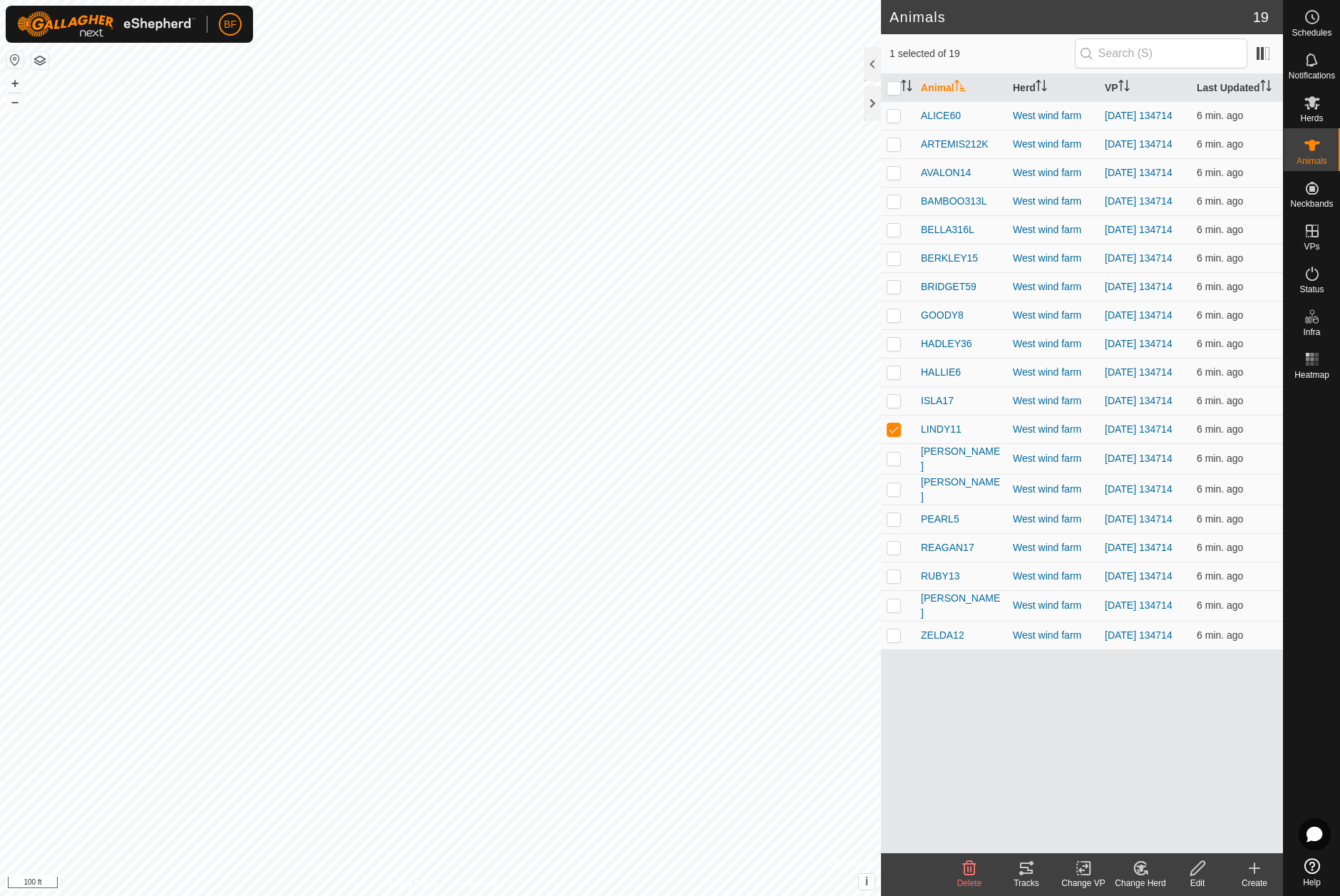
click at [1039, 867] on tracks-svg-icon at bounding box center [1026, 868] width 57 height 17
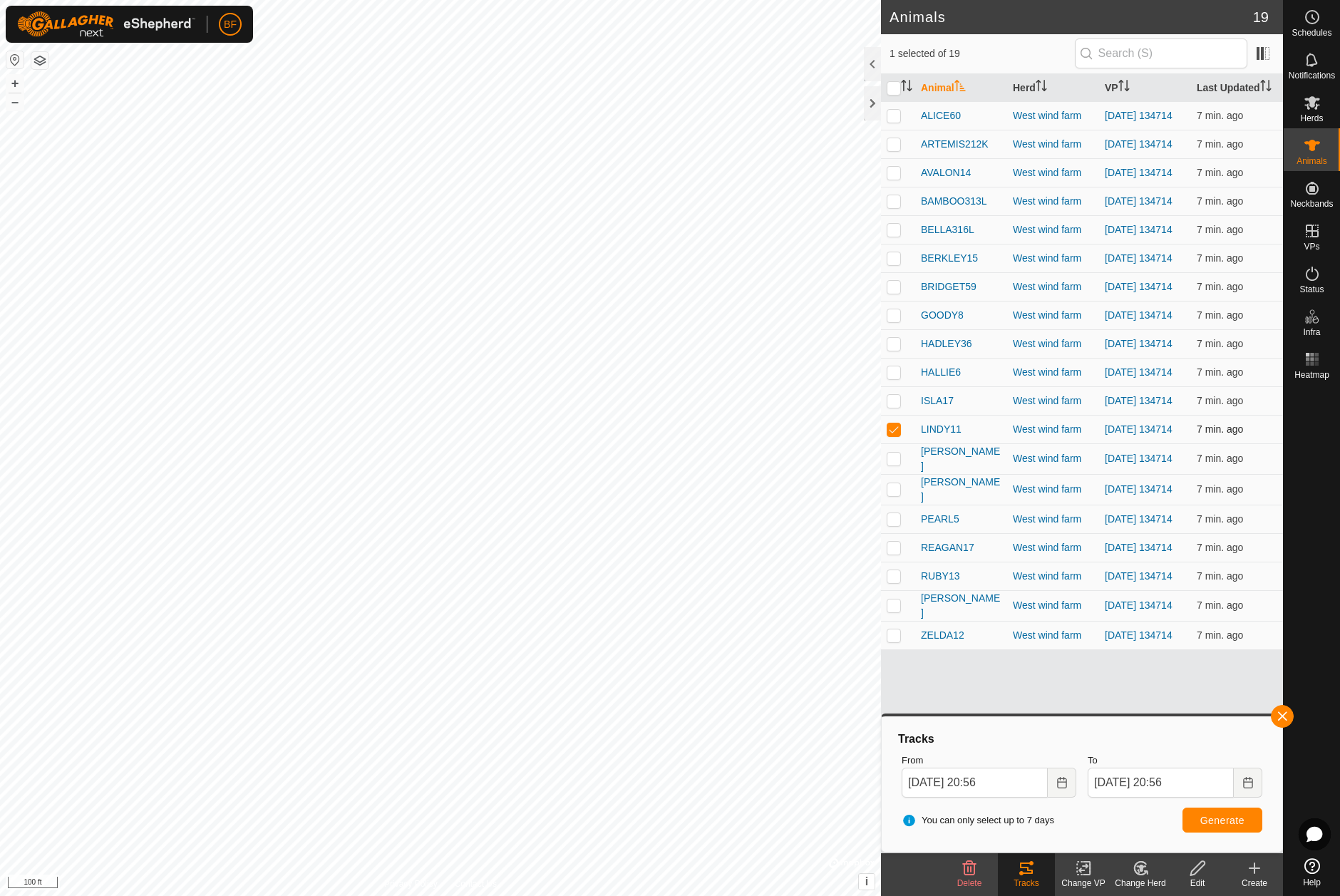
click at [890, 435] on p-checkbox at bounding box center [893, 429] width 14 height 12
checkbox input "false"
click at [900, 464] on p-checkbox at bounding box center [893, 458] width 14 height 12
click at [1285, 715] on button "button" at bounding box center [1282, 716] width 23 height 23
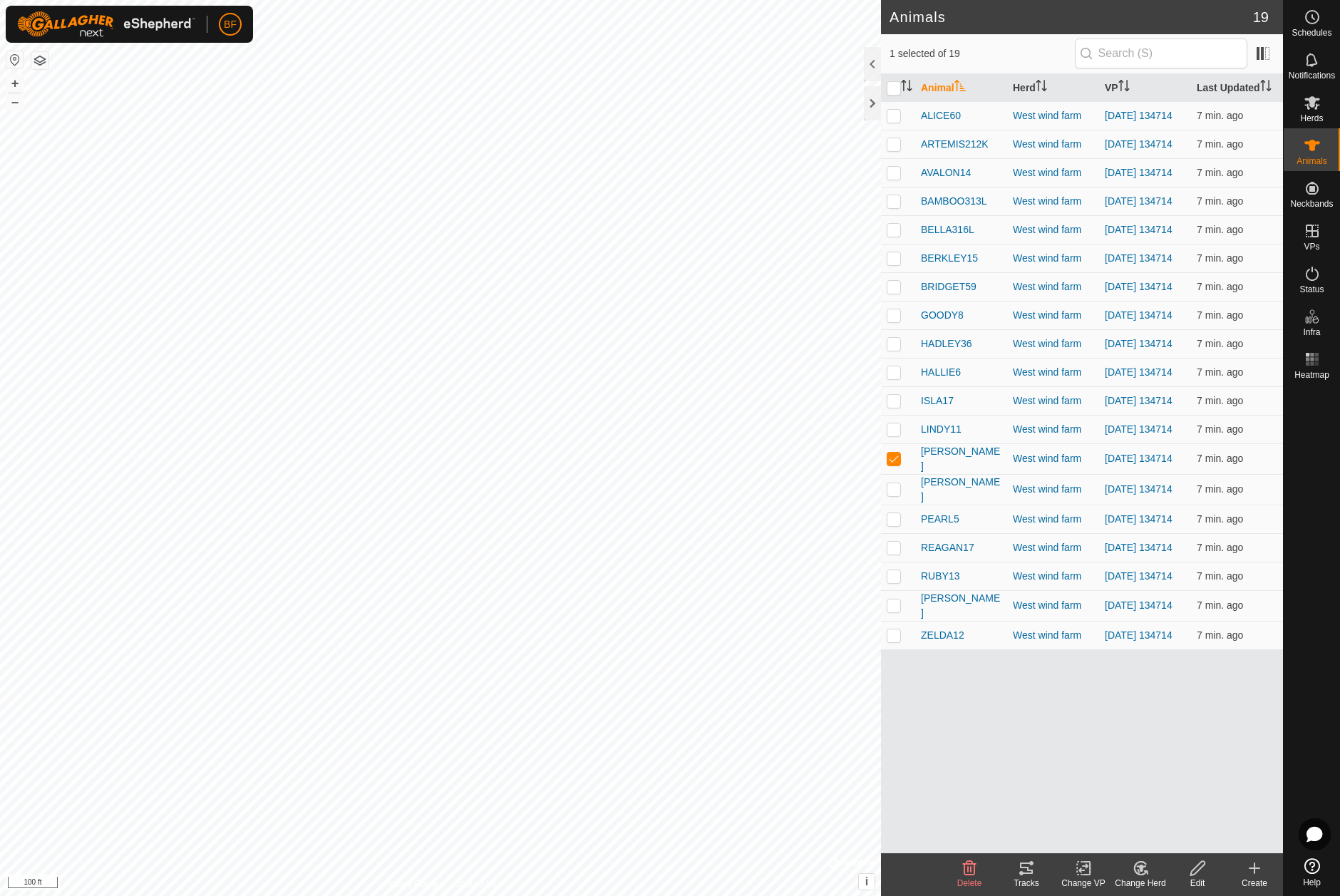
click at [1030, 874] on icon at bounding box center [1026, 868] width 13 height 12
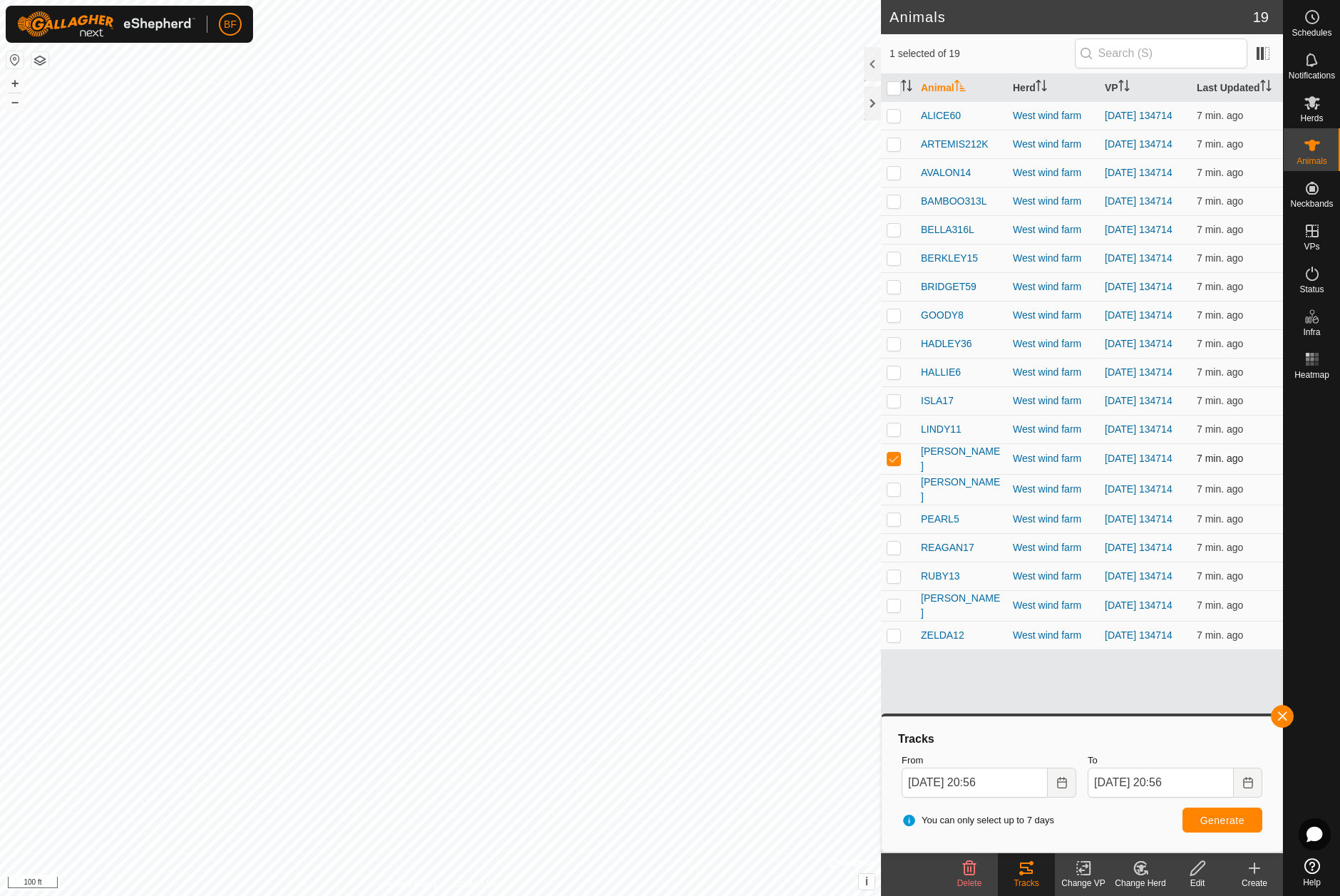
click at [886, 474] on td at bounding box center [898, 459] width 35 height 31
checkbox input "false"
click at [896, 504] on td at bounding box center [898, 489] width 35 height 31
drag, startPoint x: 1283, startPoint y: 711, endPoint x: 1274, endPoint y: 716, distance: 10.3
click at [1282, 713] on button "button" at bounding box center [1282, 716] width 23 height 23
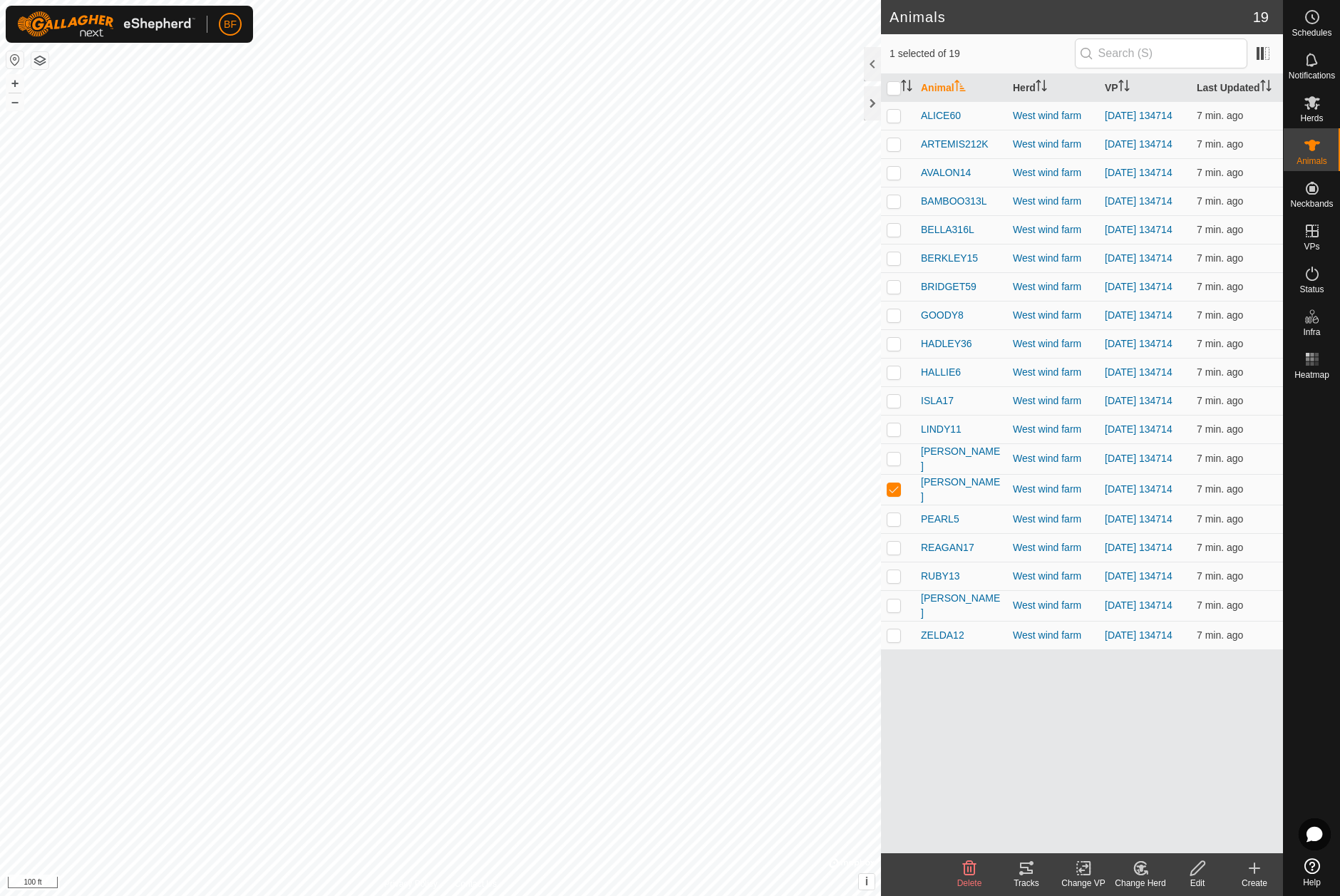
click at [1027, 877] on div "Tracks" at bounding box center [1026, 883] width 57 height 13
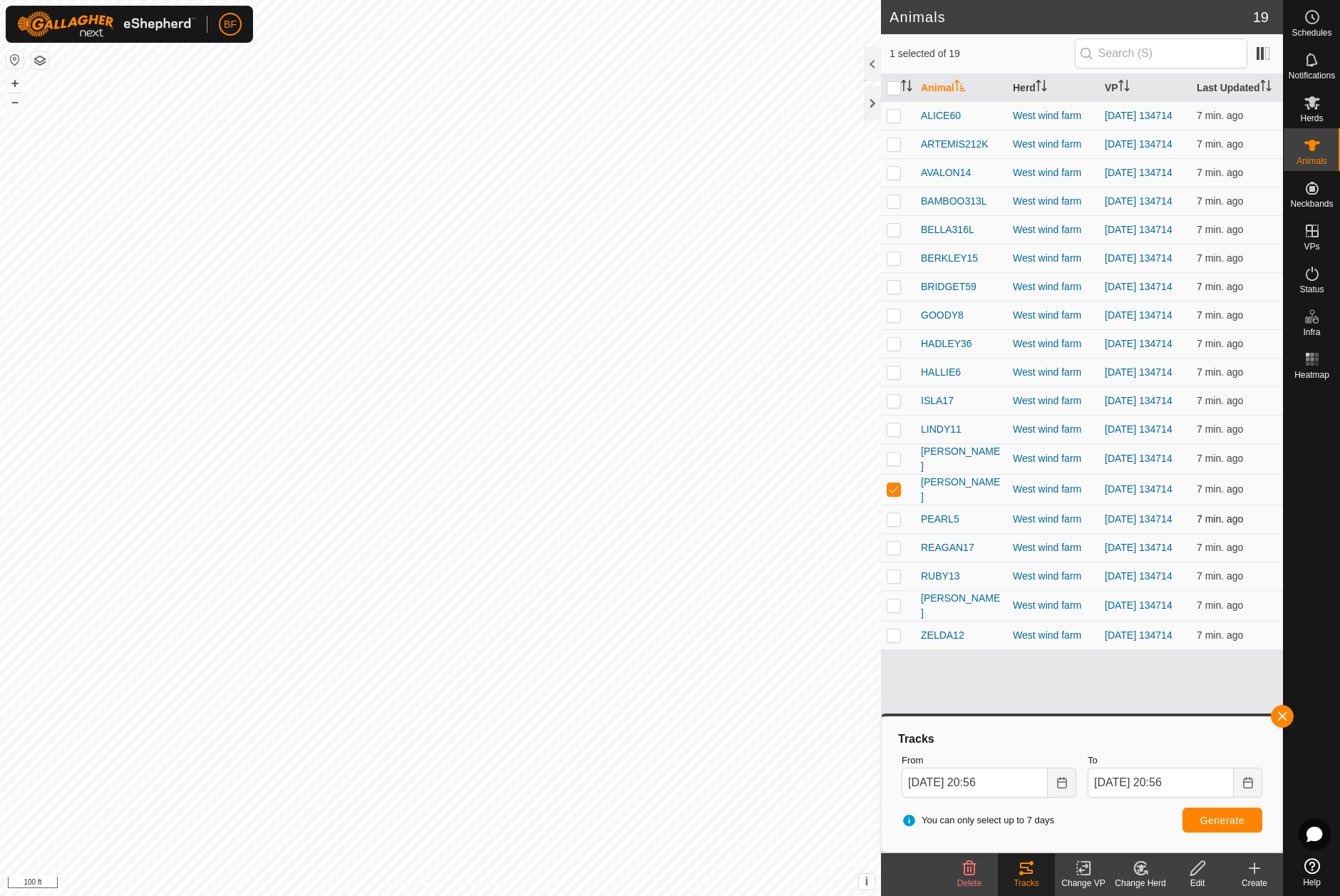
drag, startPoint x: 896, startPoint y: 513, endPoint x: 891, endPoint y: 537, distance: 24.5
click at [896, 495] on p-checkbox at bounding box center [893, 489] width 14 height 12
checkbox input "false"
drag, startPoint x: 891, startPoint y: 543, endPoint x: 897, endPoint y: 549, distance: 8.5
click at [897, 525] on p-checkbox at bounding box center [893, 519] width 14 height 12
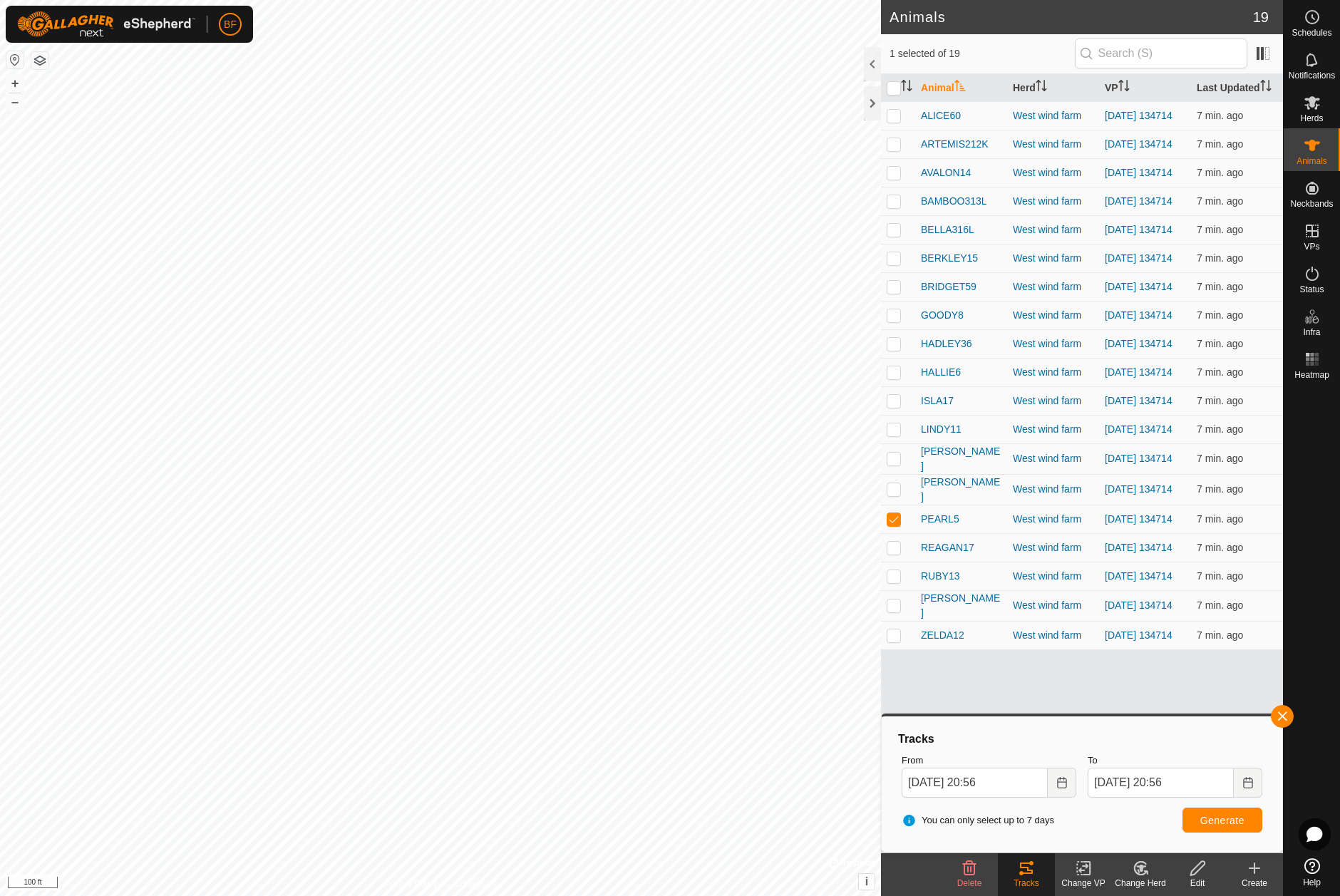
click at [1285, 713] on button "button" at bounding box center [1282, 716] width 23 height 23
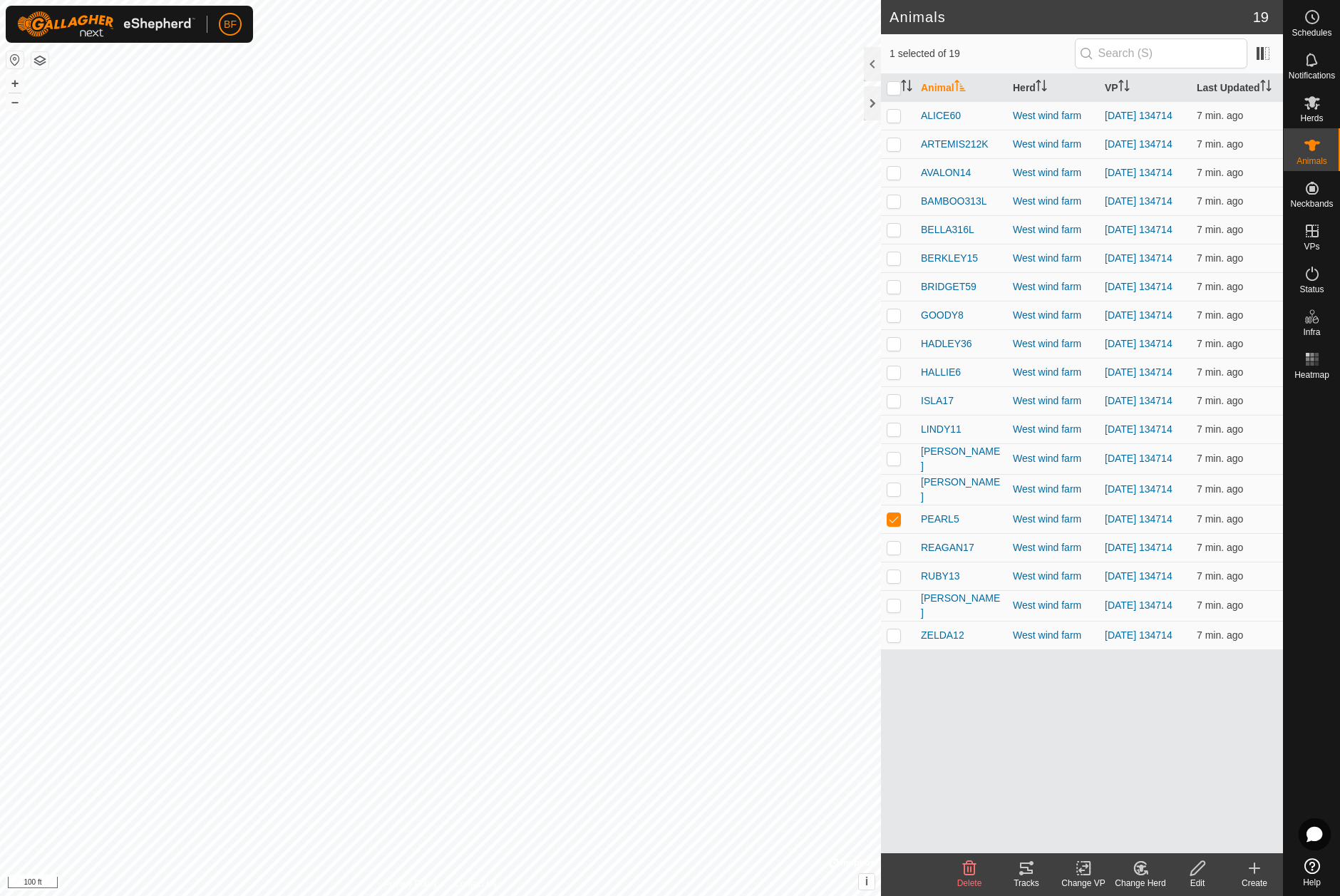
click at [1038, 870] on tracks-svg-icon at bounding box center [1026, 868] width 57 height 17
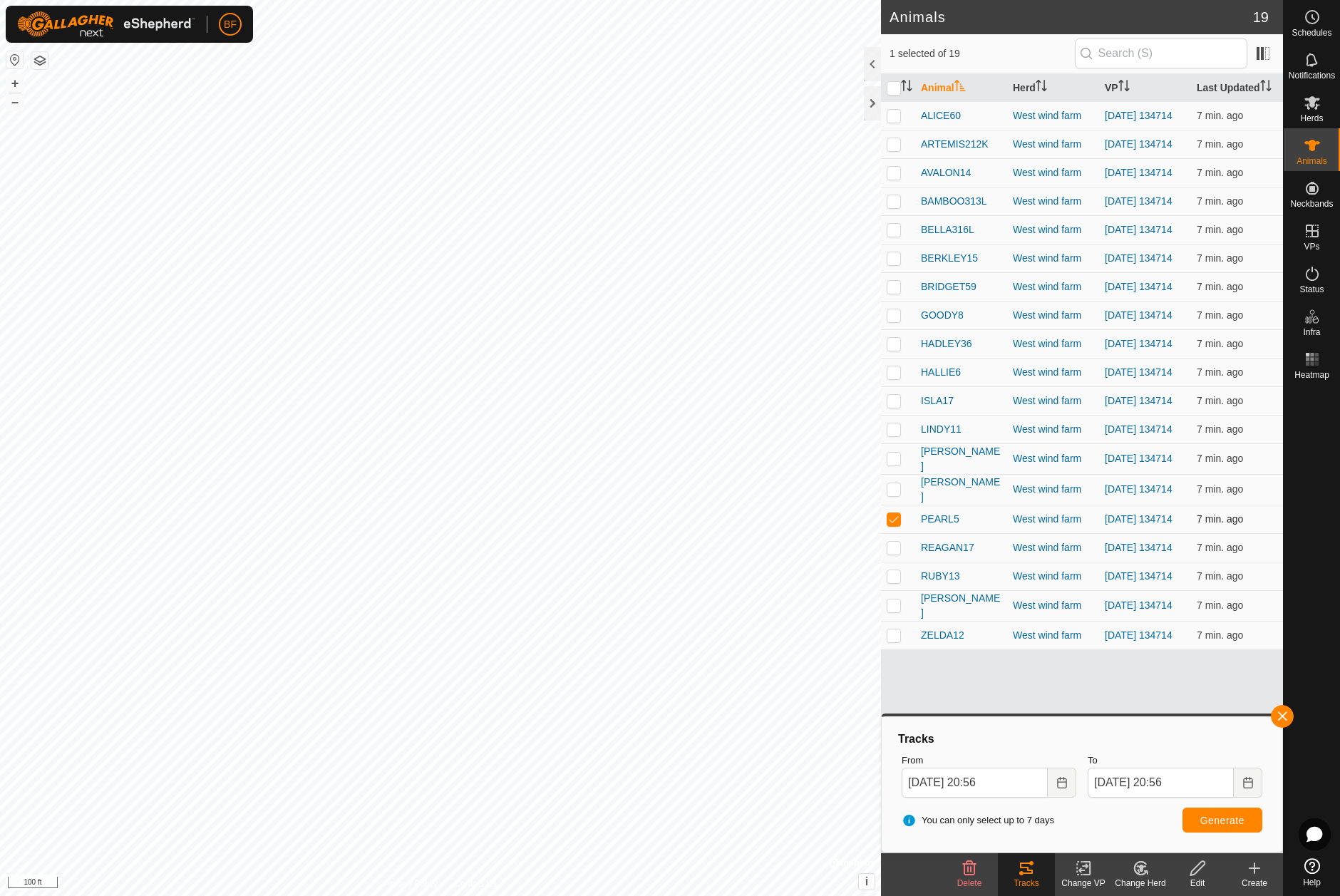
click at [892, 525] on p-checkbox at bounding box center [893, 519] width 14 height 12
checkbox input "false"
click at [895, 553] on p-checkbox at bounding box center [893, 548] width 14 height 12
drag, startPoint x: 1288, startPoint y: 714, endPoint x: 1263, endPoint y: 719, distance: 25.5
click at [1288, 714] on button "button" at bounding box center [1282, 716] width 23 height 23
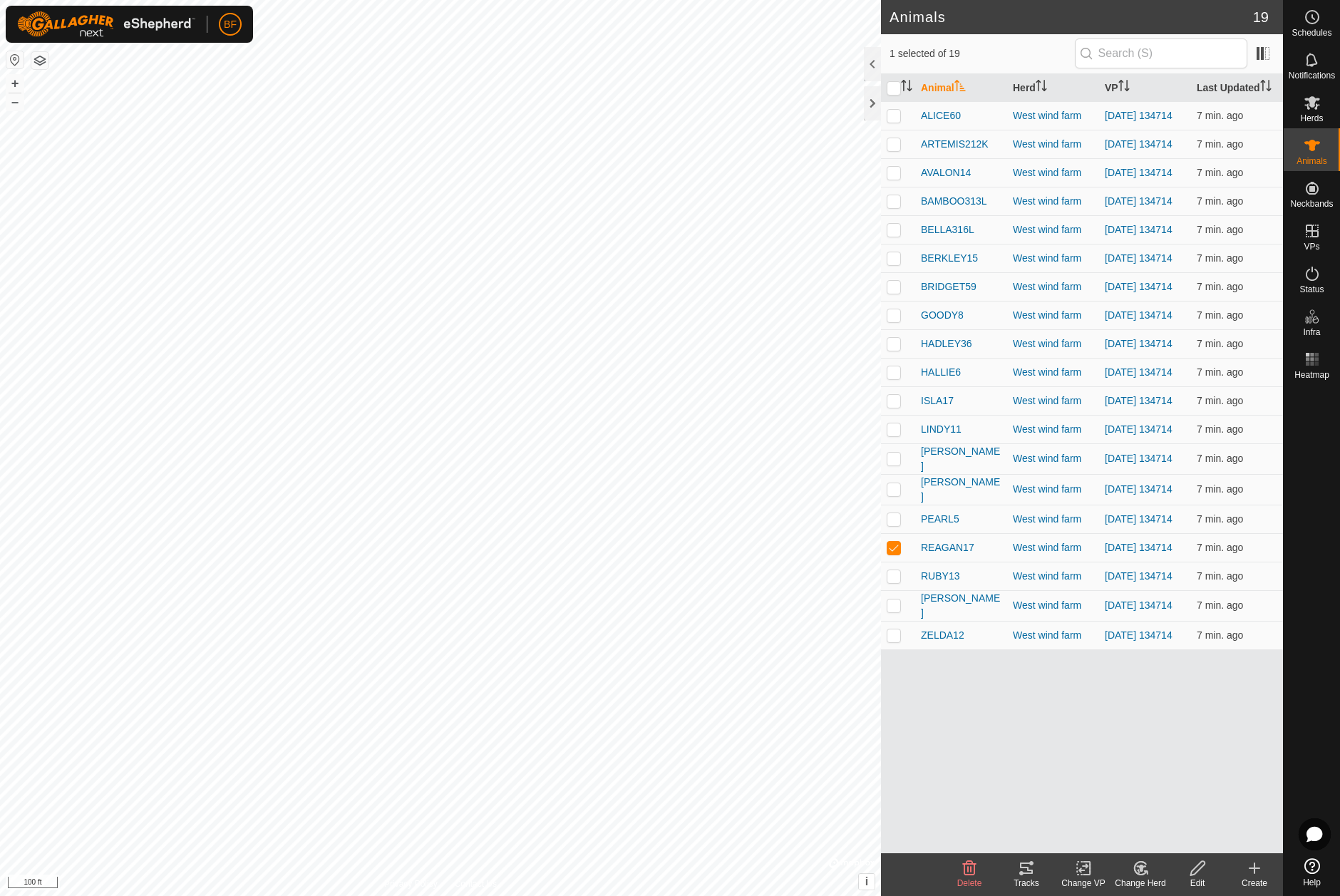
click at [1032, 870] on icon at bounding box center [1027, 868] width 17 height 17
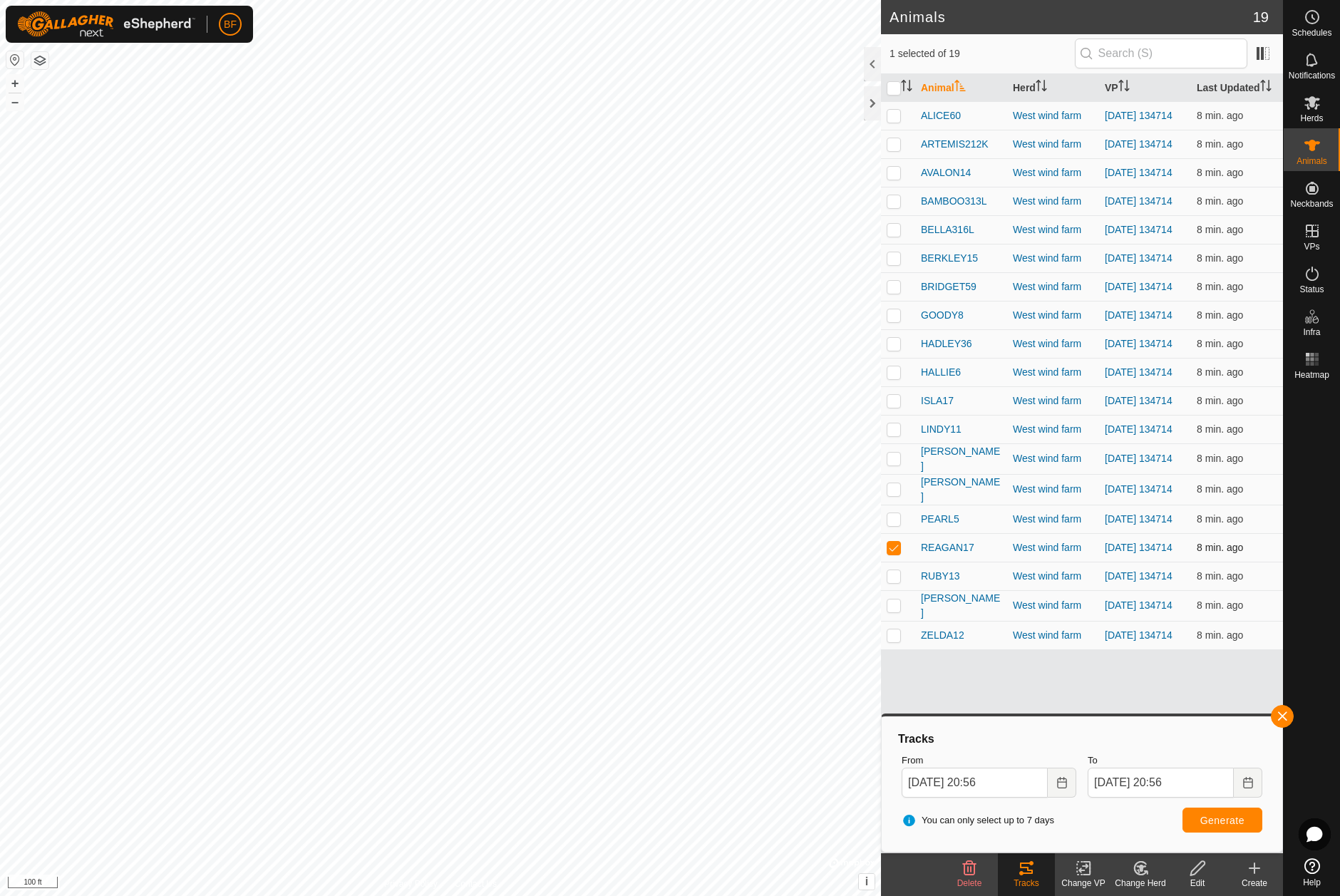
click at [893, 553] on p-checkbox at bounding box center [893, 548] width 14 height 12
checkbox input "false"
click at [894, 581] on p-checkbox at bounding box center [893, 576] width 14 height 12
drag, startPoint x: 1288, startPoint y: 717, endPoint x: 1250, endPoint y: 748, distance: 49.0
click at [1288, 717] on button "button" at bounding box center [1282, 716] width 23 height 23
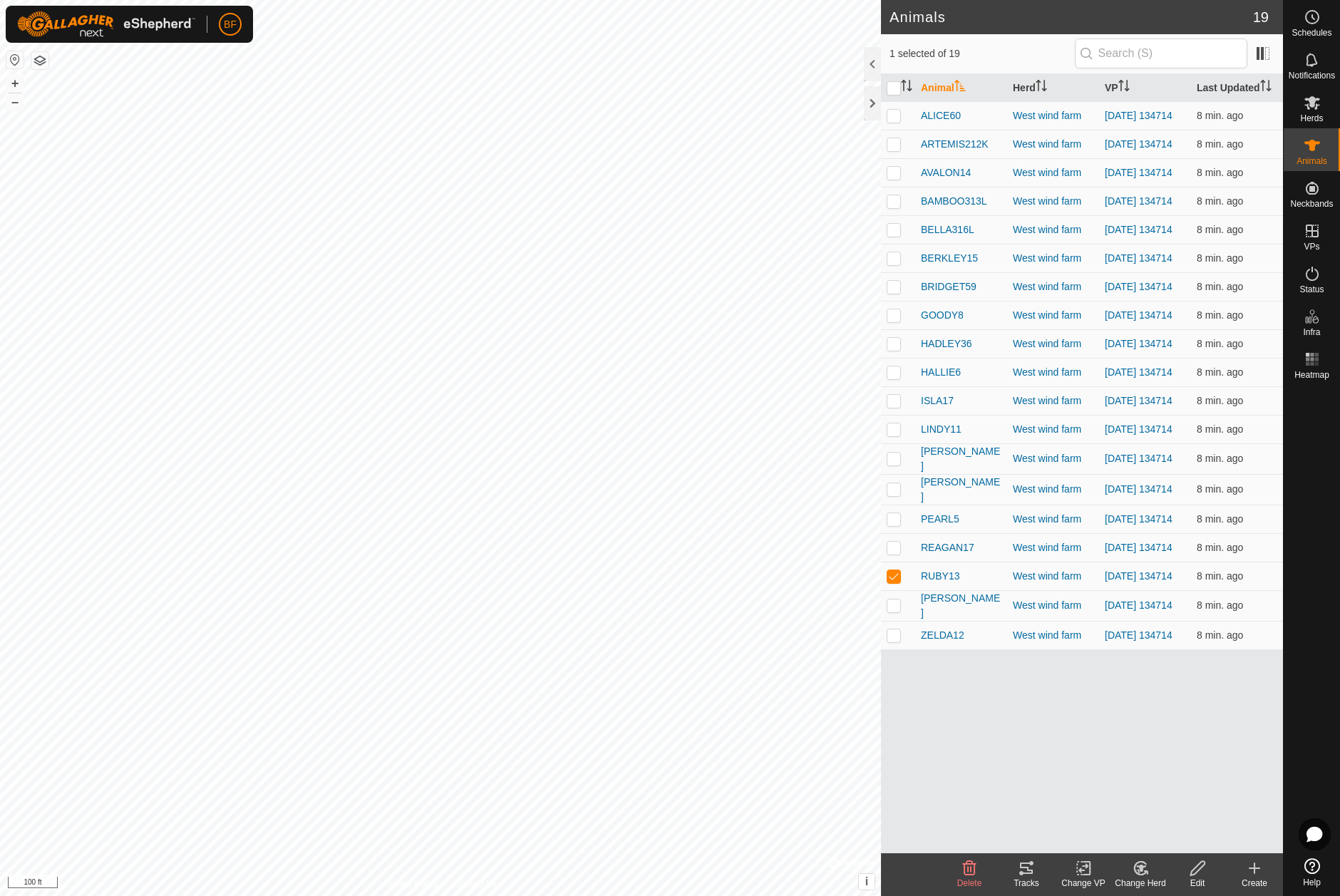
click at [1027, 875] on icon at bounding box center [1027, 868] width 17 height 17
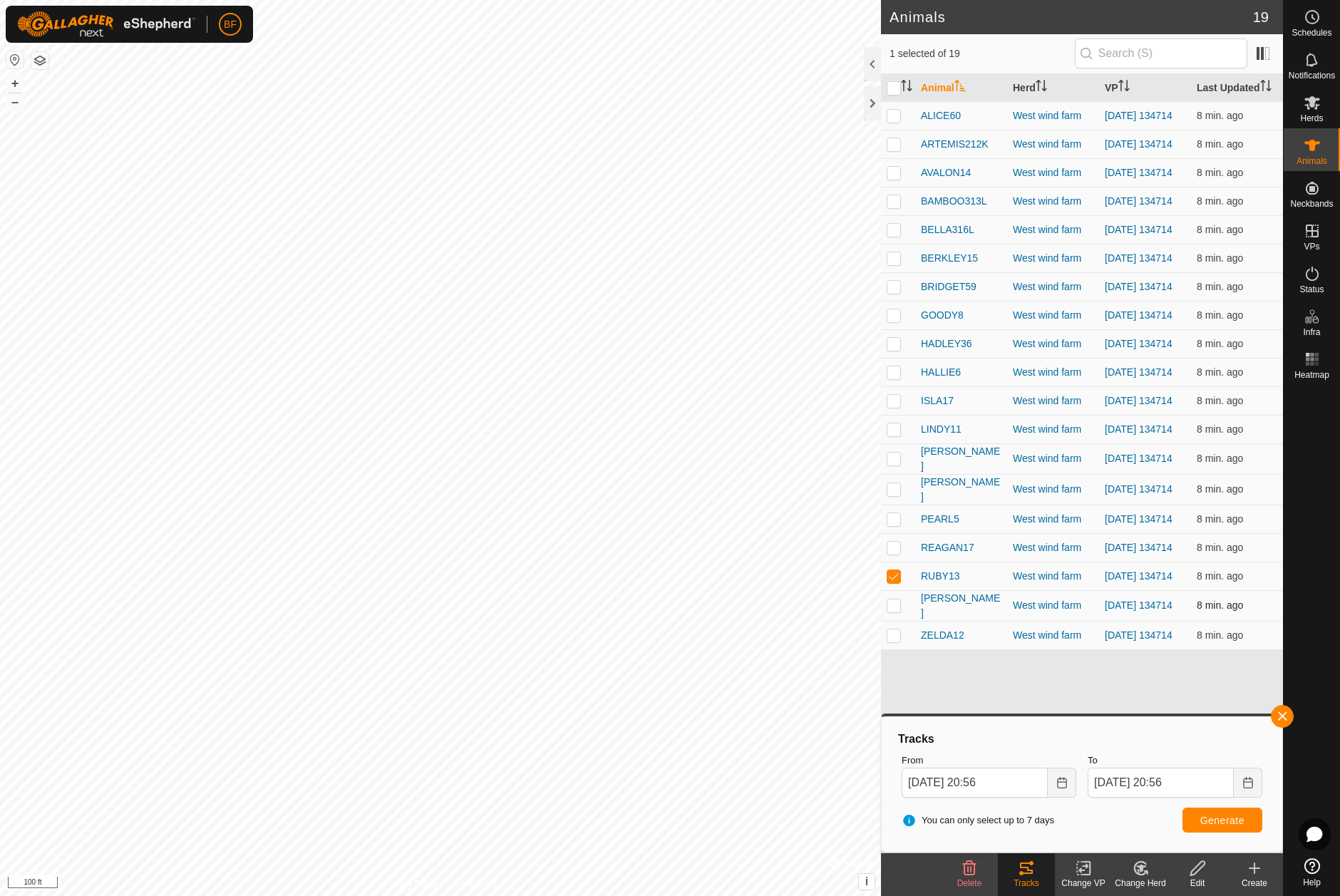
drag, startPoint x: 895, startPoint y: 607, endPoint x: 895, endPoint y: 633, distance: 26.0
click at [895, 581] on p-checkbox at bounding box center [893, 576] width 14 height 12
checkbox input "false"
drag, startPoint x: 896, startPoint y: 638, endPoint x: 1018, endPoint y: 665, distance: 125.0
click at [902, 621] on td at bounding box center [898, 605] width 35 height 31
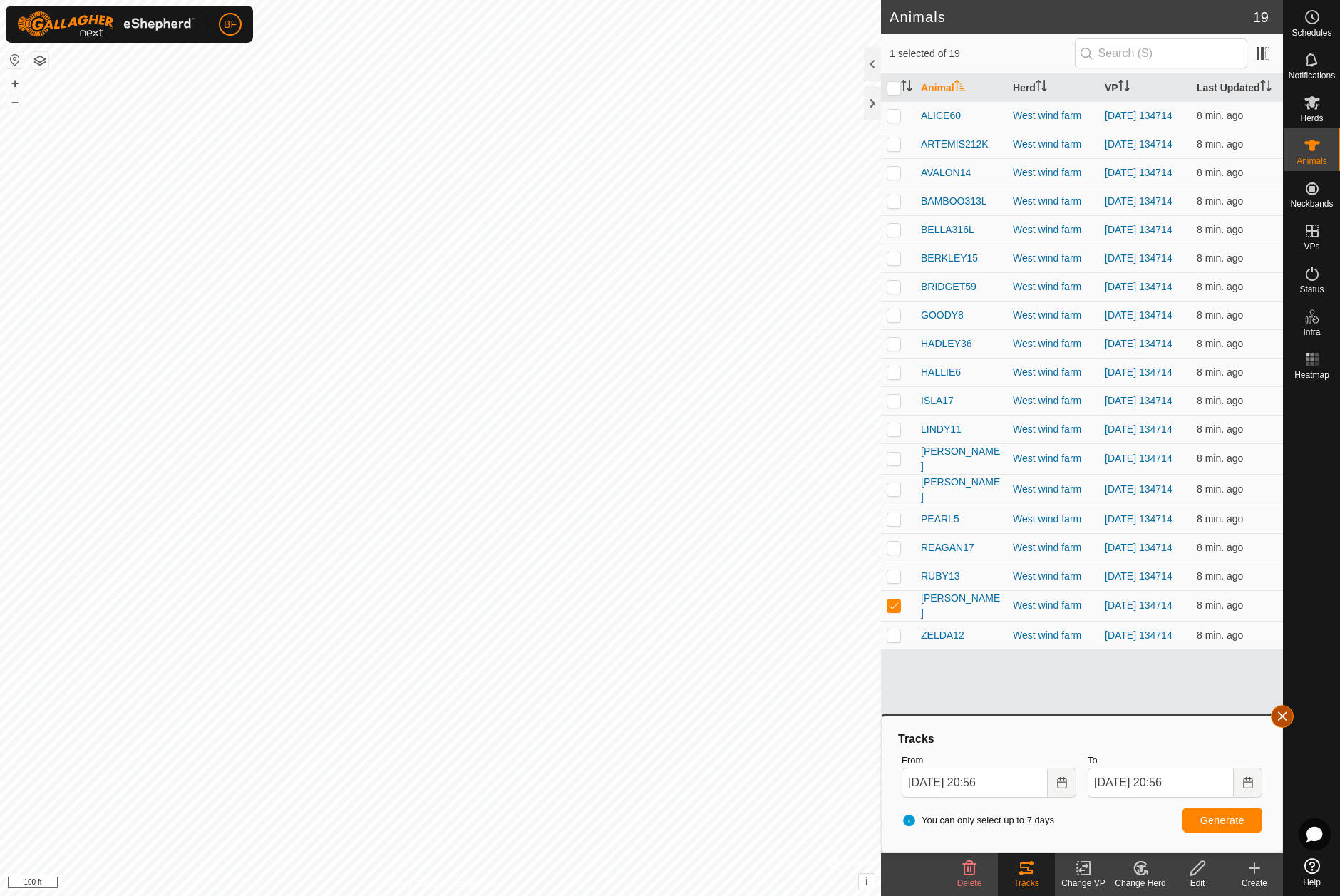
click at [1285, 716] on button "button" at bounding box center [1282, 716] width 23 height 23
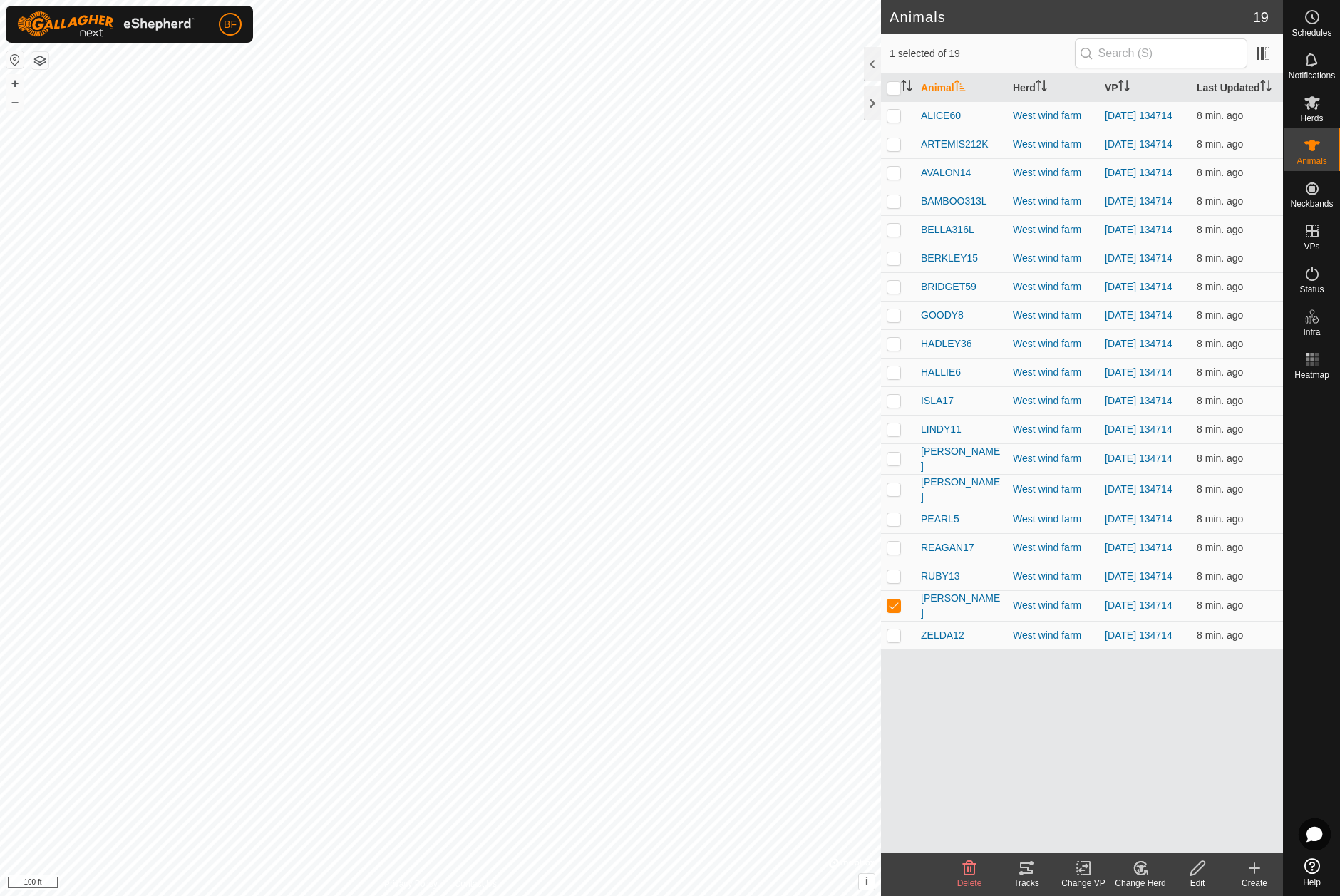
click at [1044, 869] on tracks-svg-icon at bounding box center [1026, 868] width 57 height 17
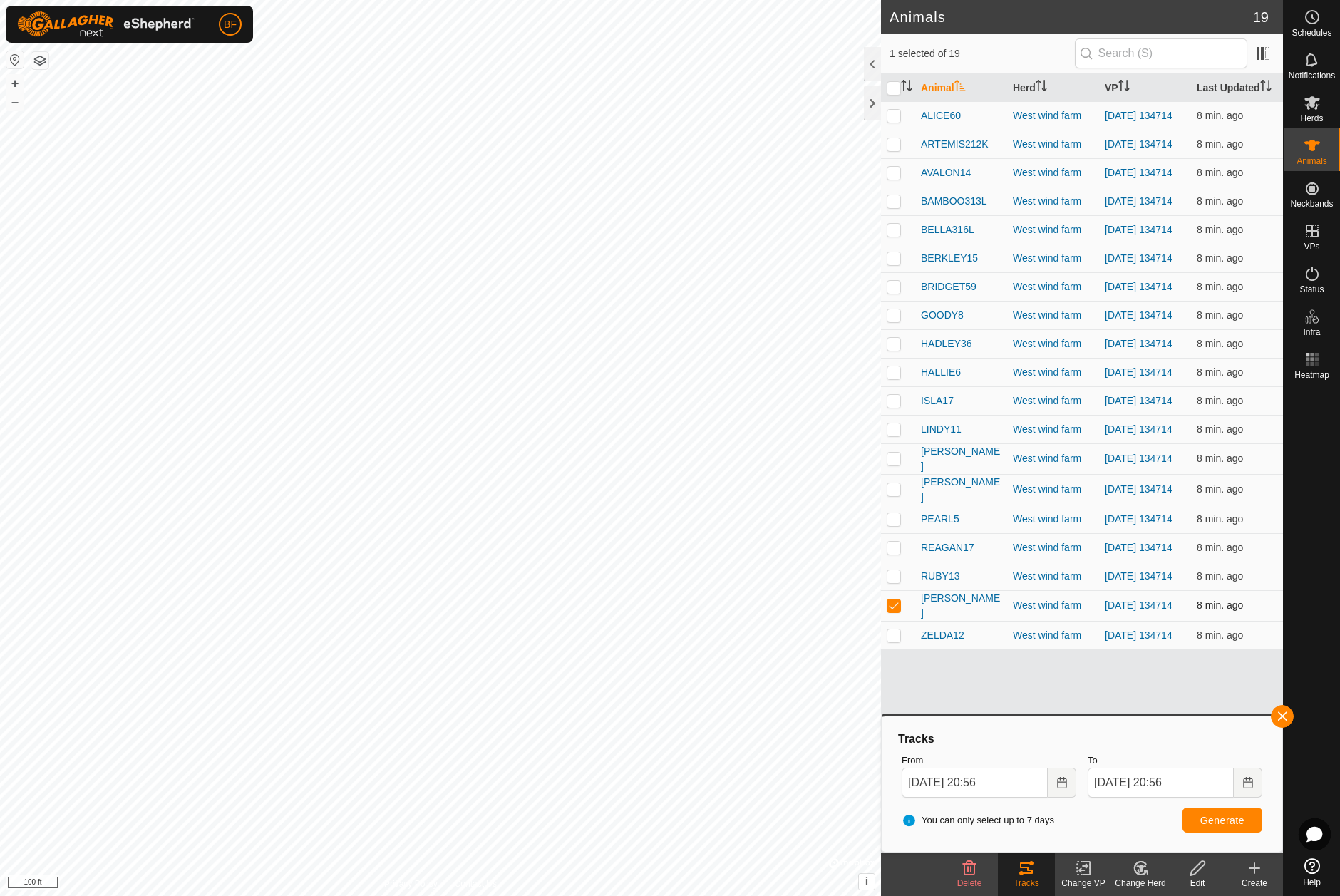
click at [896, 621] on td at bounding box center [898, 605] width 35 height 31
checkbox input "false"
drag, startPoint x: 894, startPoint y: 670, endPoint x: 943, endPoint y: 675, distance: 49.3
click at [900, 641] on p-checkbox at bounding box center [893, 635] width 14 height 12
checkbox input "true"
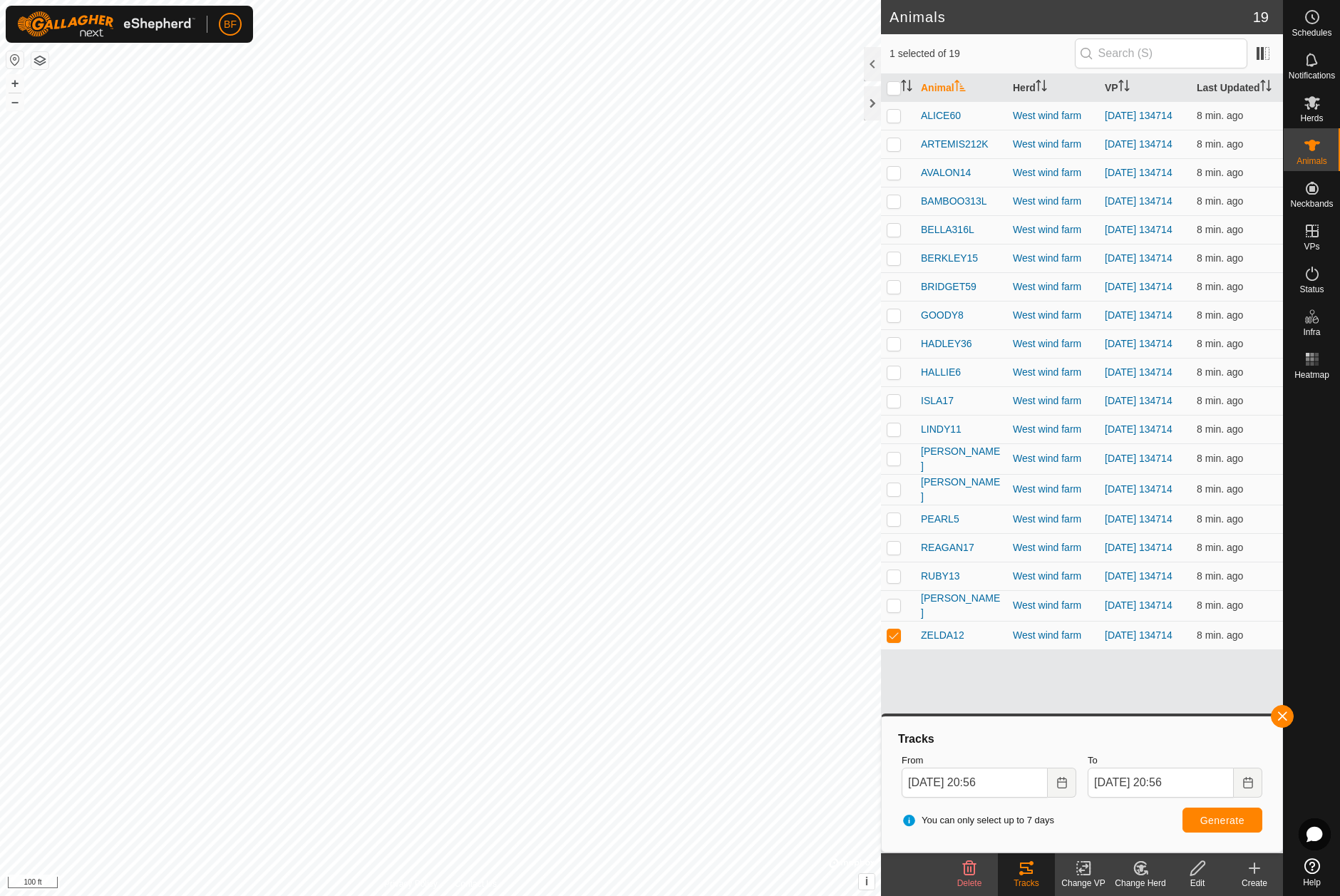
drag, startPoint x: 1285, startPoint y: 714, endPoint x: 1242, endPoint y: 743, distance: 51.9
click at [1282, 717] on span "button" at bounding box center [1282, 716] width 12 height 12
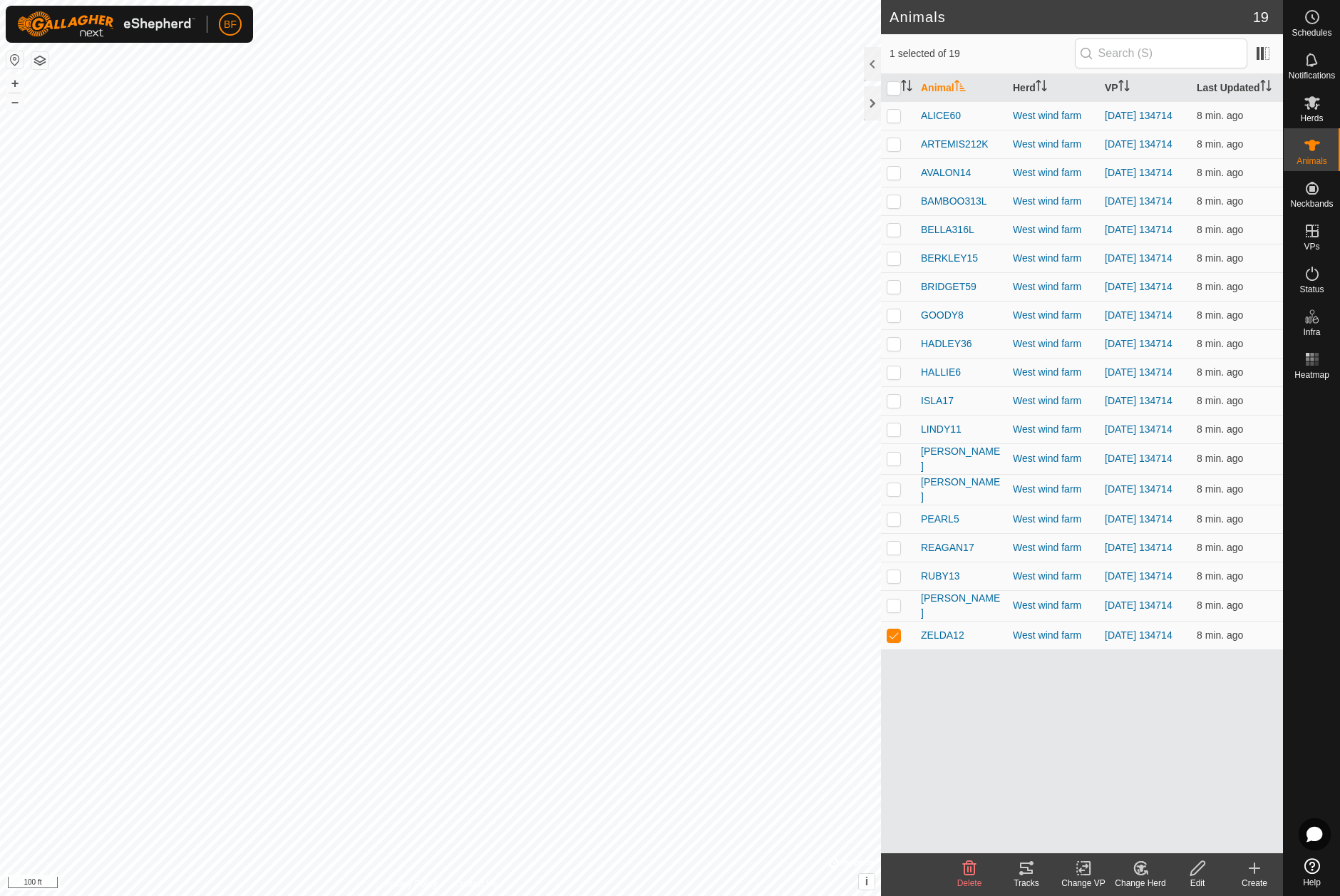
click at [1027, 868] on icon at bounding box center [1026, 868] width 13 height 12
